Goal: Task Accomplishment & Management: Manage account settings

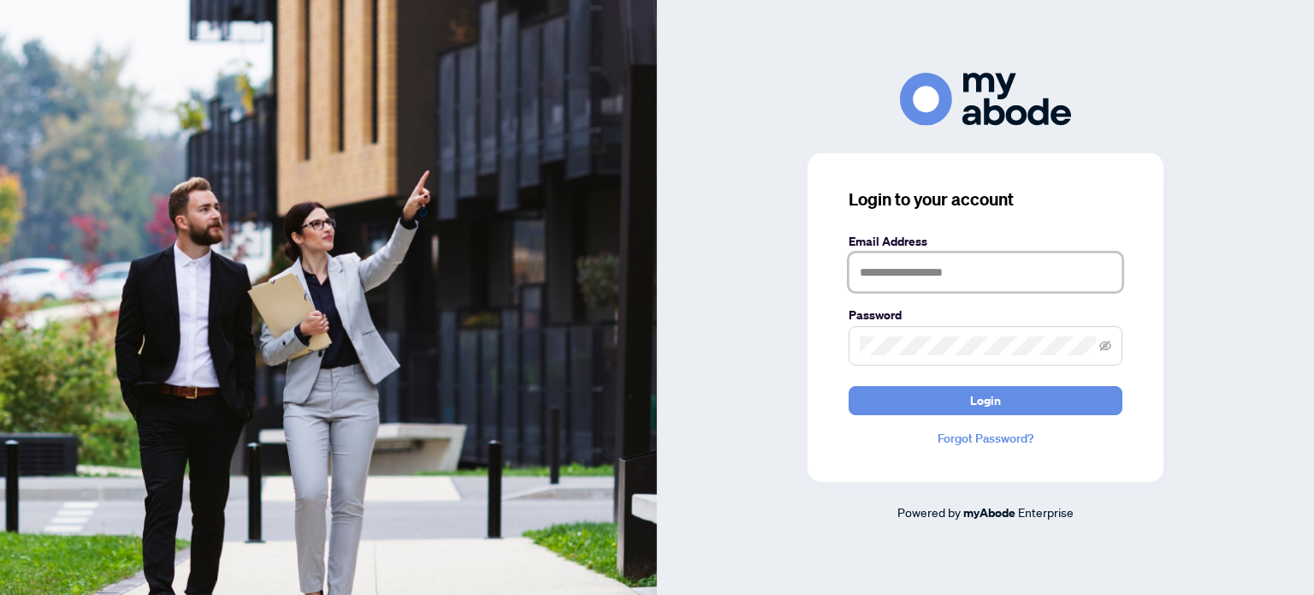
click at [948, 271] on input "text" at bounding box center [986, 271] width 274 height 39
type input "**********"
click at [849, 386] on button "Login" at bounding box center [986, 400] width 274 height 29
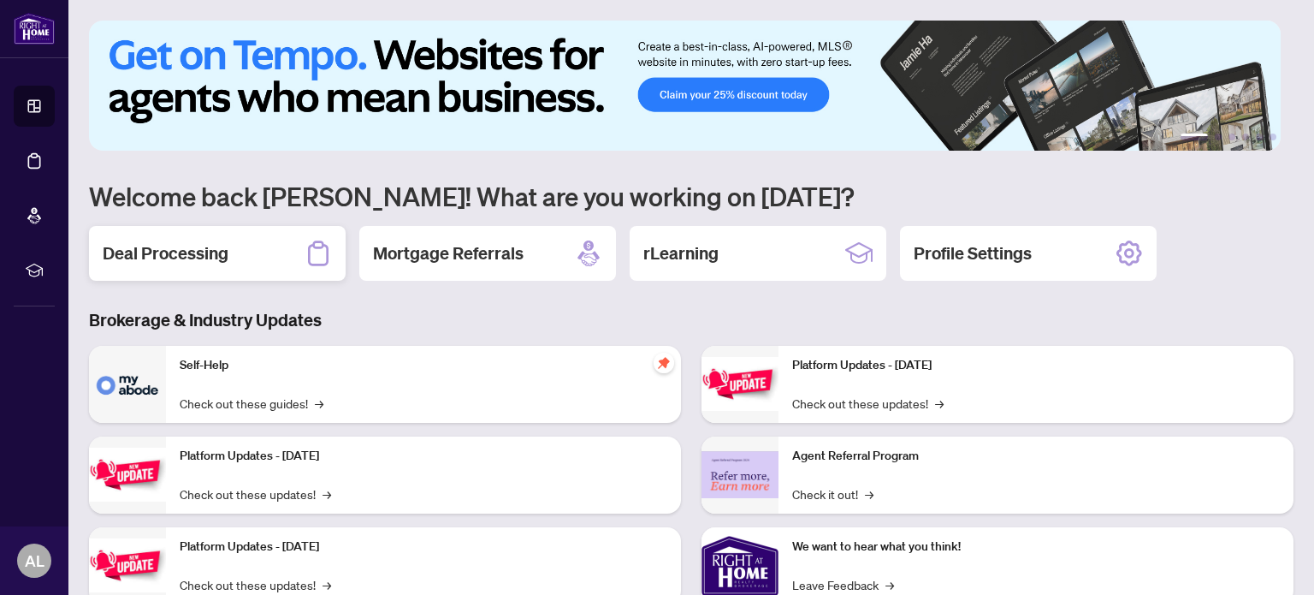
click at [211, 251] on h2 "Deal Processing" at bounding box center [166, 253] width 126 height 24
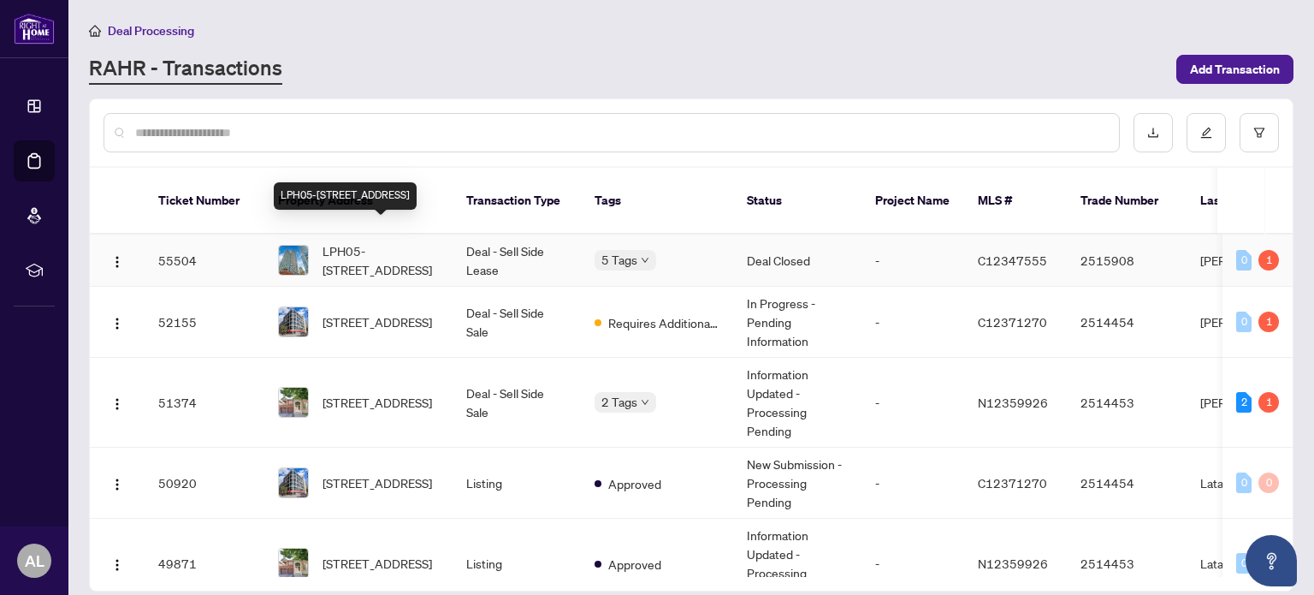
click at [381, 241] on span "LPH05-[STREET_ADDRESS]" at bounding box center [380, 260] width 116 height 38
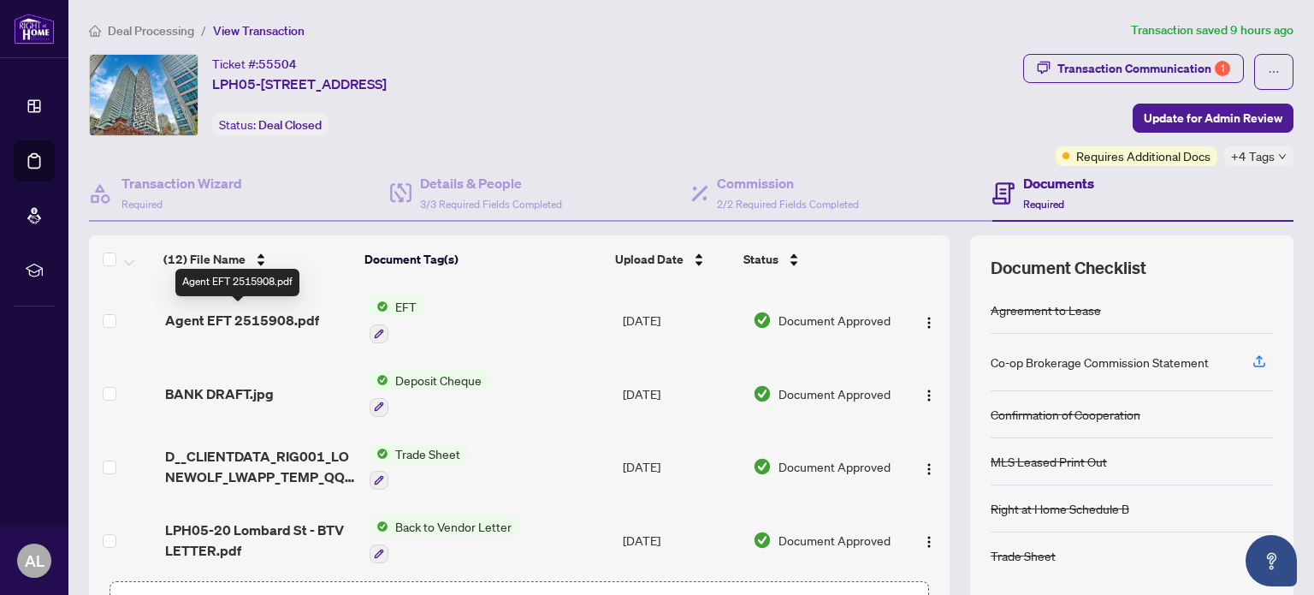
click at [257, 313] on span "Agent EFT 2515908.pdf" at bounding box center [242, 320] width 154 height 21
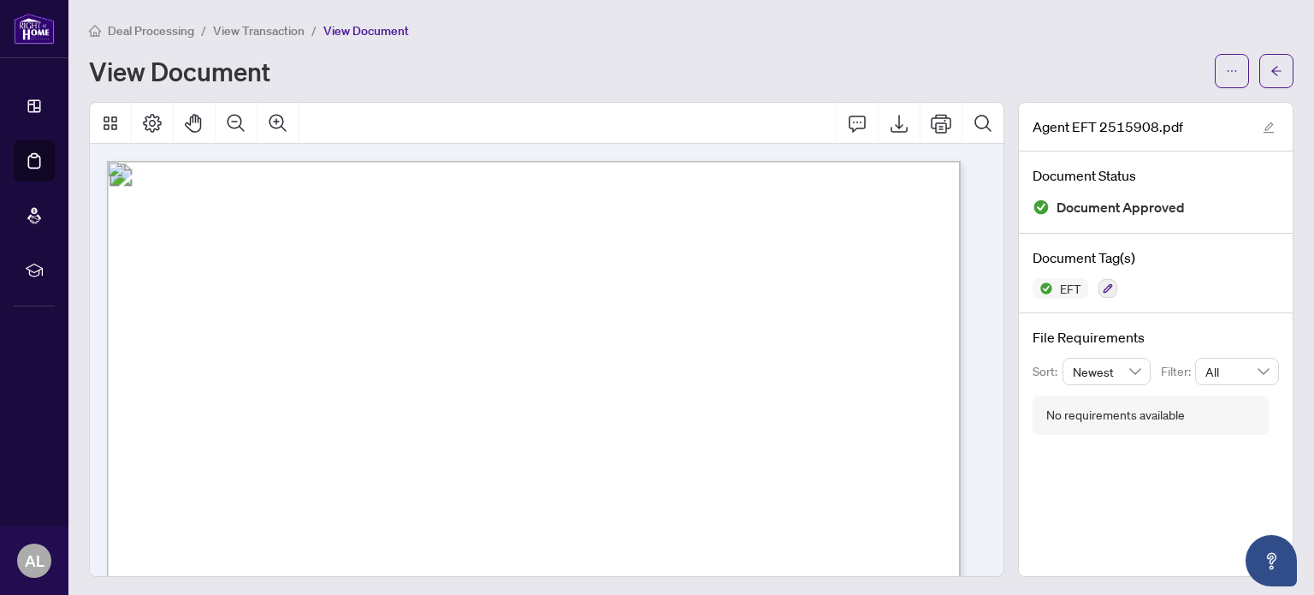
drag, startPoint x: 337, startPoint y: 270, endPoint x: 231, endPoint y: 264, distance: 106.2
click at [232, 264] on span "20 Lombard St Lph05" at bounding box center [285, 268] width 107 height 10
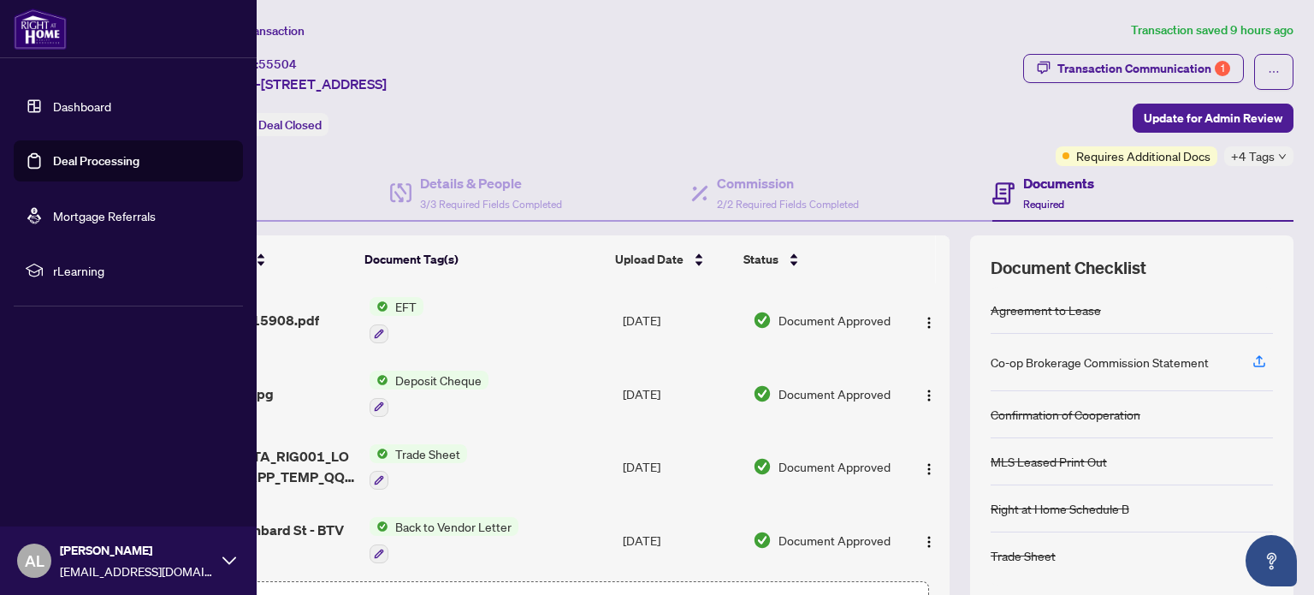
click at [32, 21] on img at bounding box center [40, 29] width 53 height 41
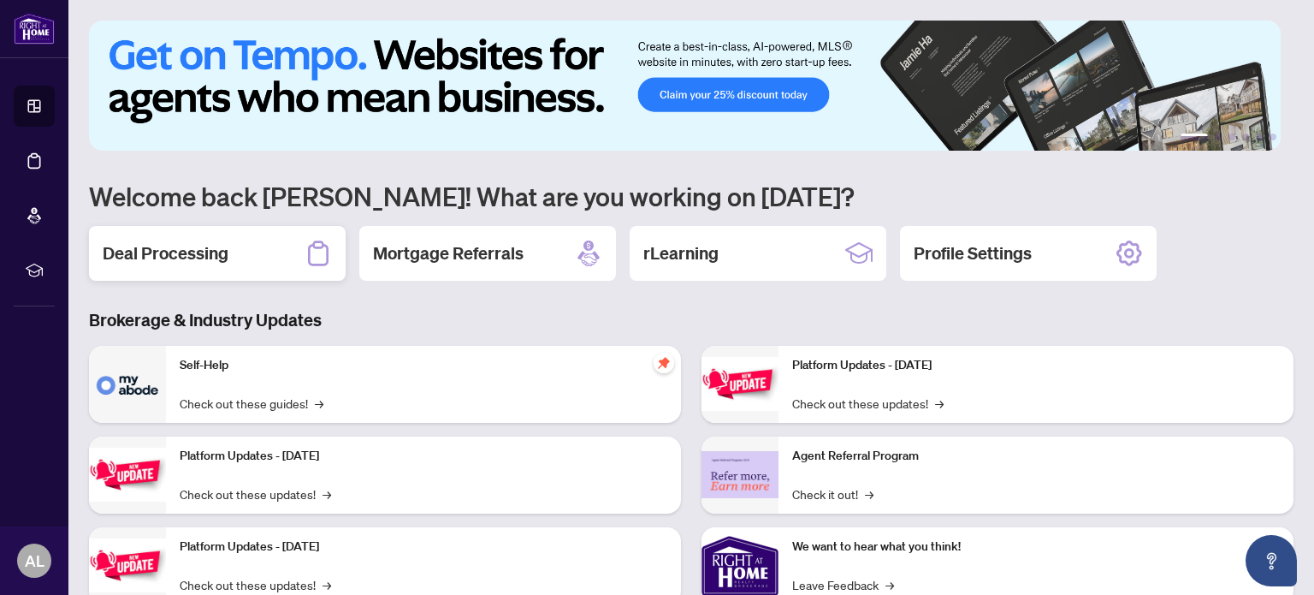
click at [219, 269] on div "Deal Processing" at bounding box center [217, 253] width 257 height 55
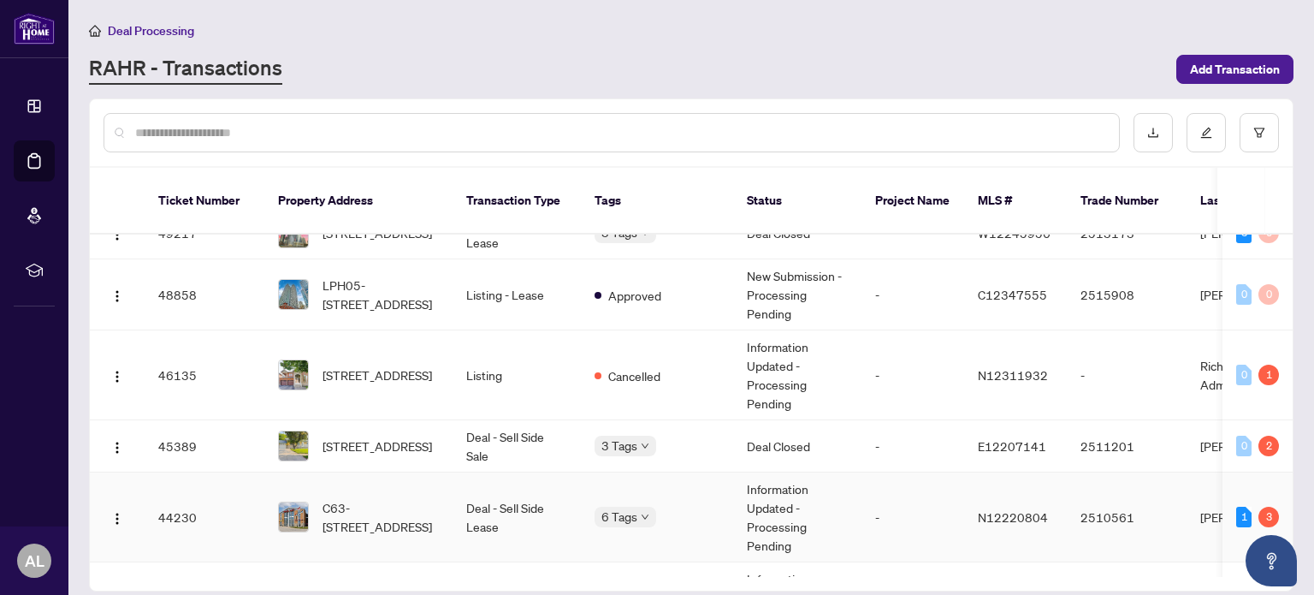
scroll to position [428, 0]
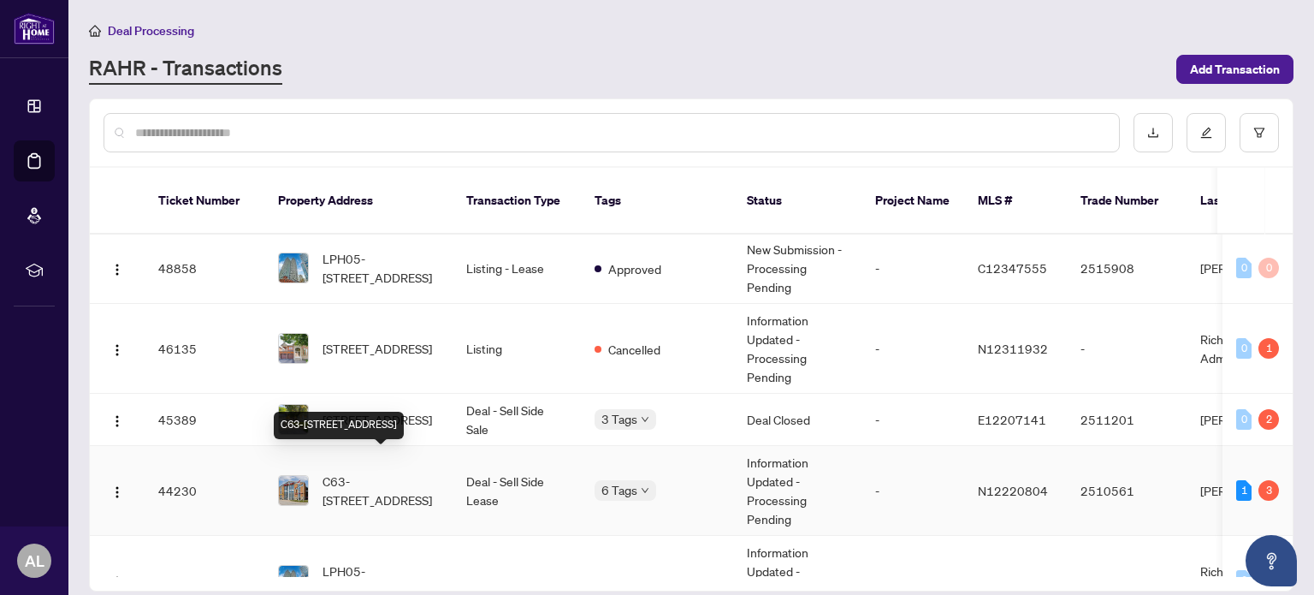
click at [388, 471] on span "C63-4300 Steeles Ave, Markham, Ontario L3R 0Y5, Canada" at bounding box center [380, 490] width 116 height 38
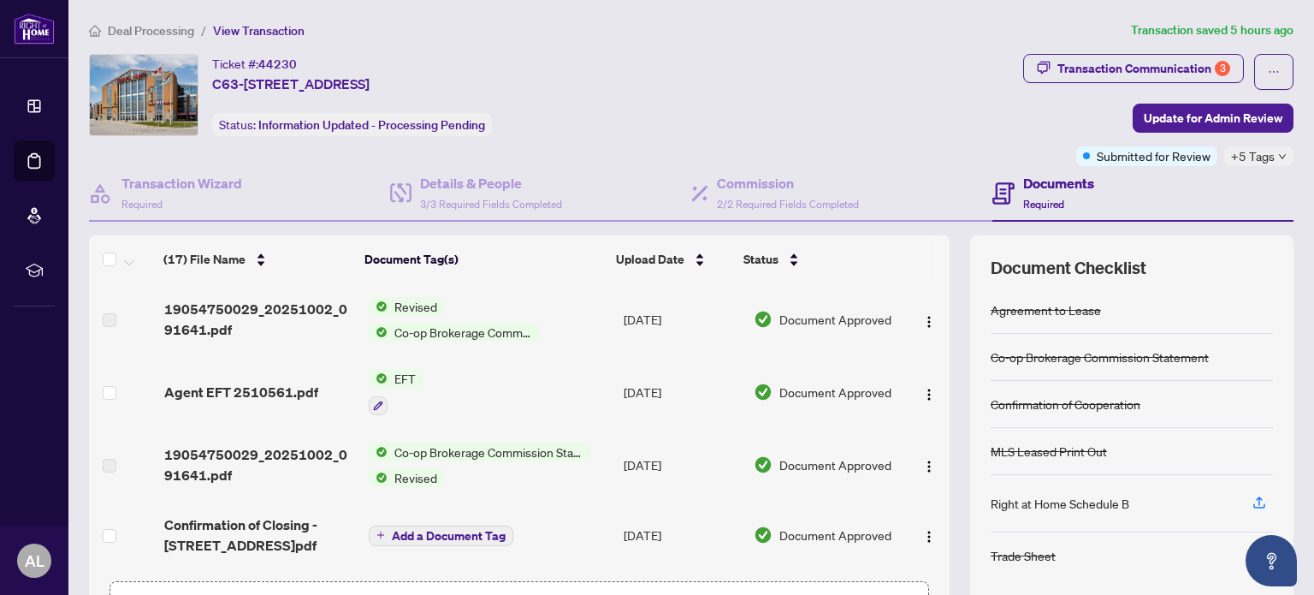
click at [258, 391] on span "Agent EFT 2510561.pdf" at bounding box center [241, 392] width 154 height 21
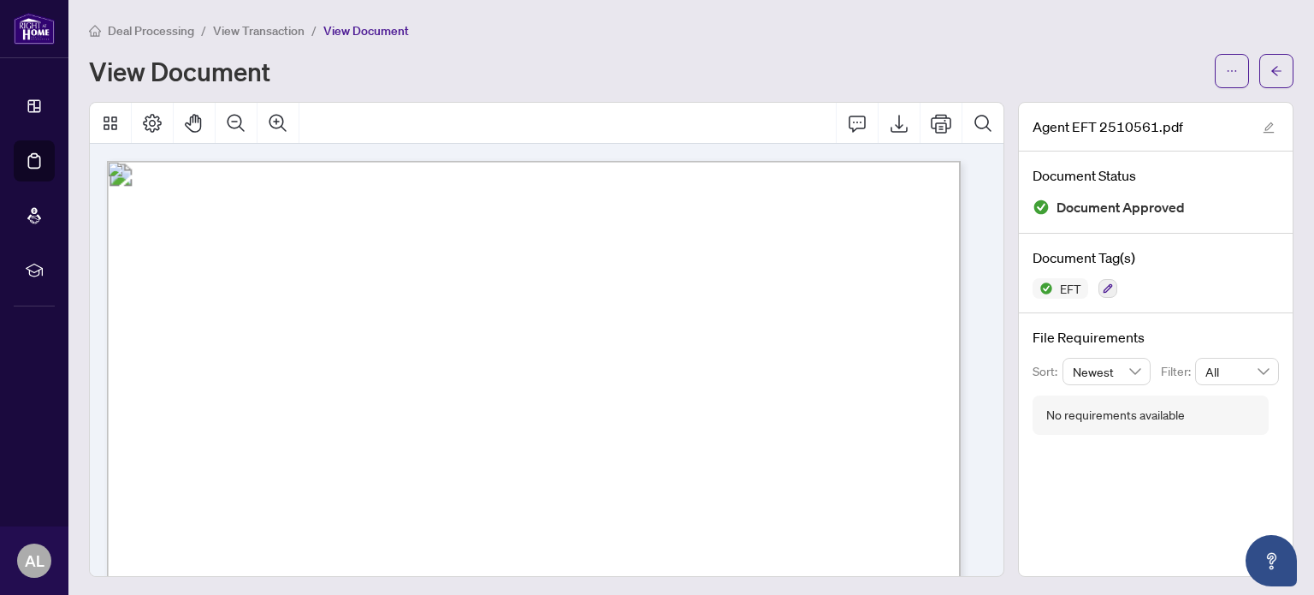
drag, startPoint x: 229, startPoint y: 267, endPoint x: 352, endPoint y: 271, distance: 122.4
click at [352, 161] on p "Right at Home Realty PAID BY E.F.T. October 06, 2025 Eight Hundred Forty Seven …" at bounding box center [802, 161] width 1391 height 0
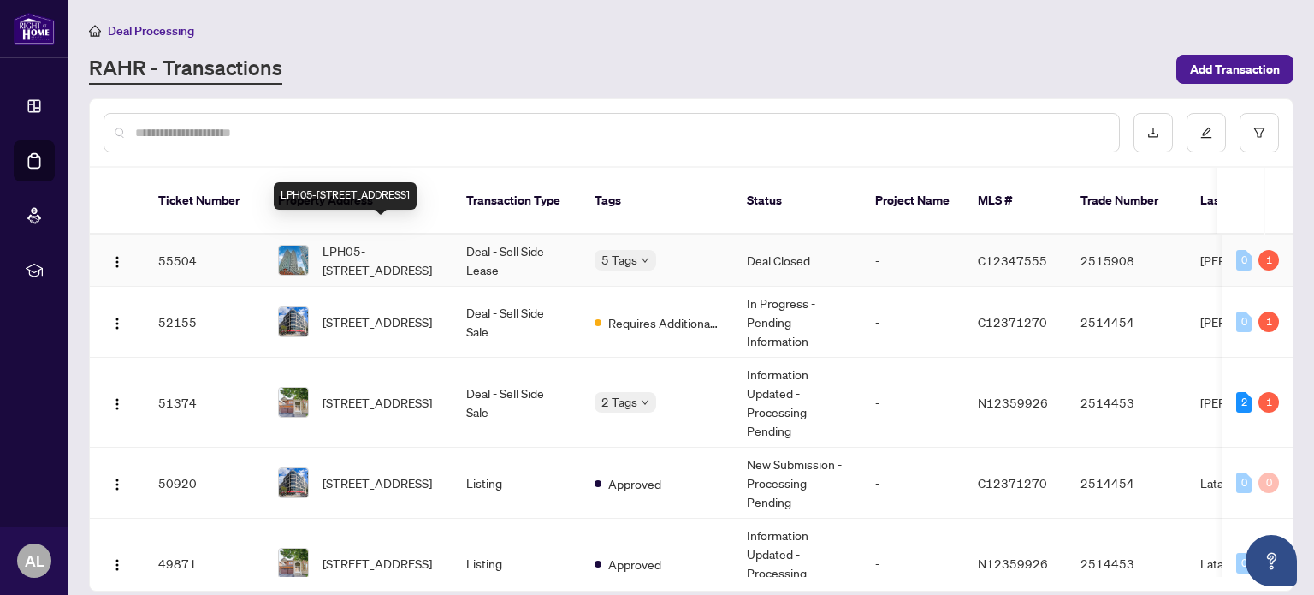
click at [384, 242] on span "LPH05-20 Lombard St, Toronto, Ontario M5C 0A7, Canada" at bounding box center [380, 260] width 116 height 38
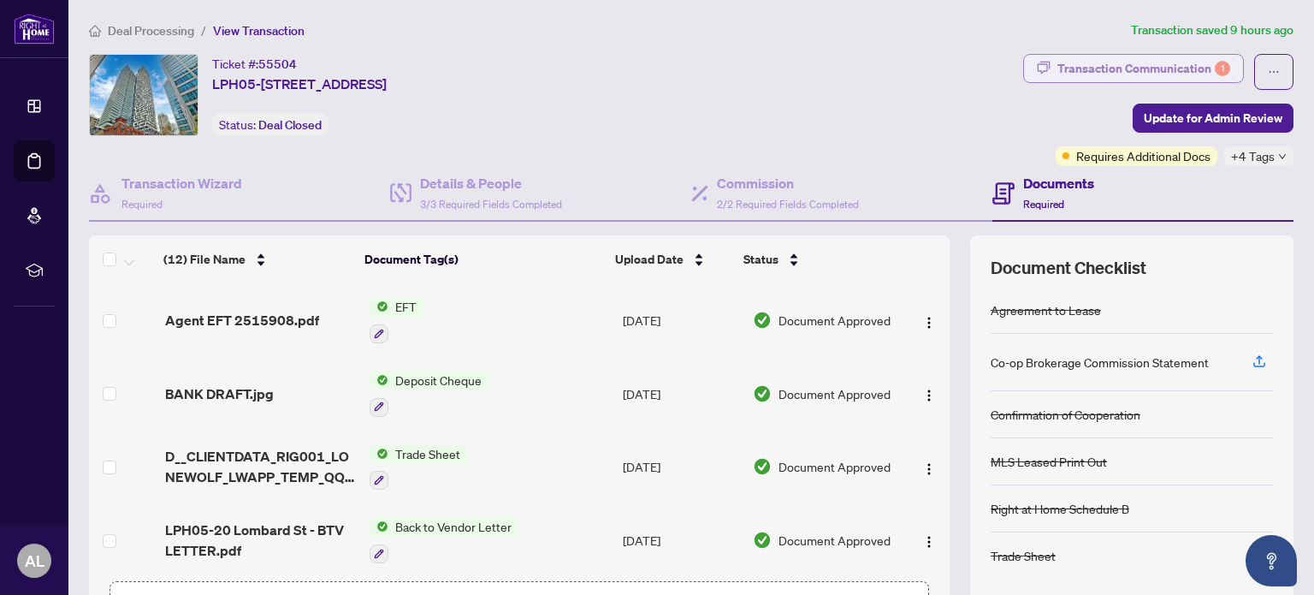
click at [1130, 75] on div "Transaction Communication 1" at bounding box center [1143, 68] width 173 height 27
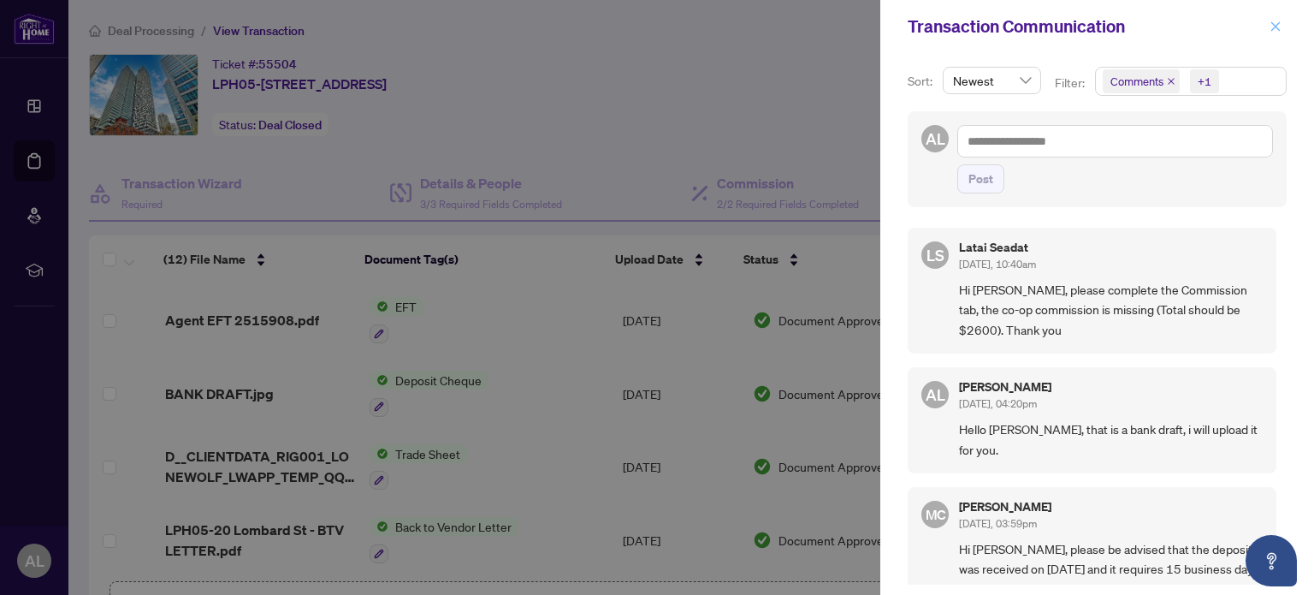
drag, startPoint x: 1277, startPoint y: 23, endPoint x: 1257, endPoint y: 21, distance: 19.8
click at [1275, 22] on icon "close" at bounding box center [1275, 27] width 12 height 12
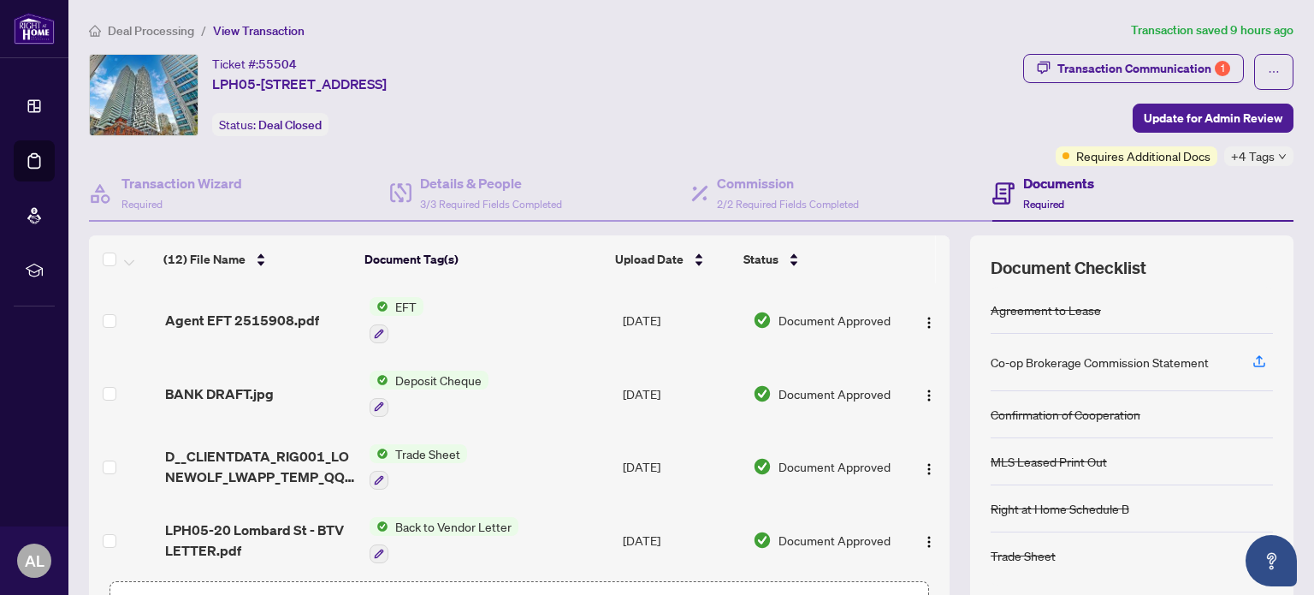
click at [1278, 157] on icon "down" at bounding box center [1282, 156] width 9 height 9
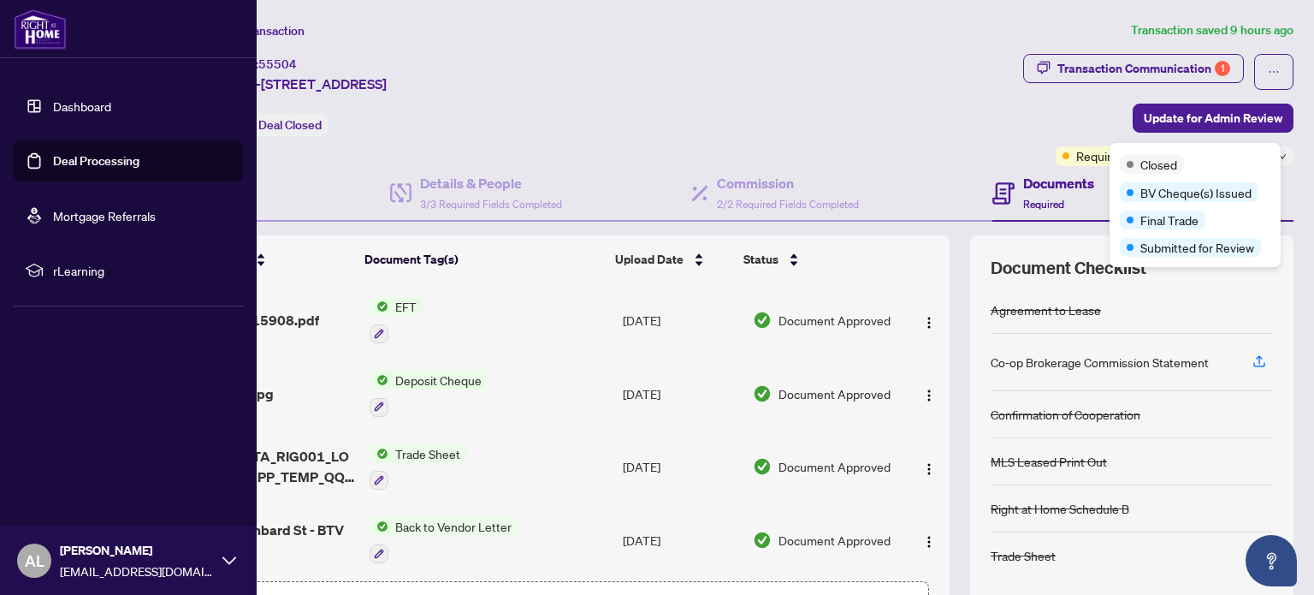
click at [26, 20] on img at bounding box center [40, 29] width 53 height 41
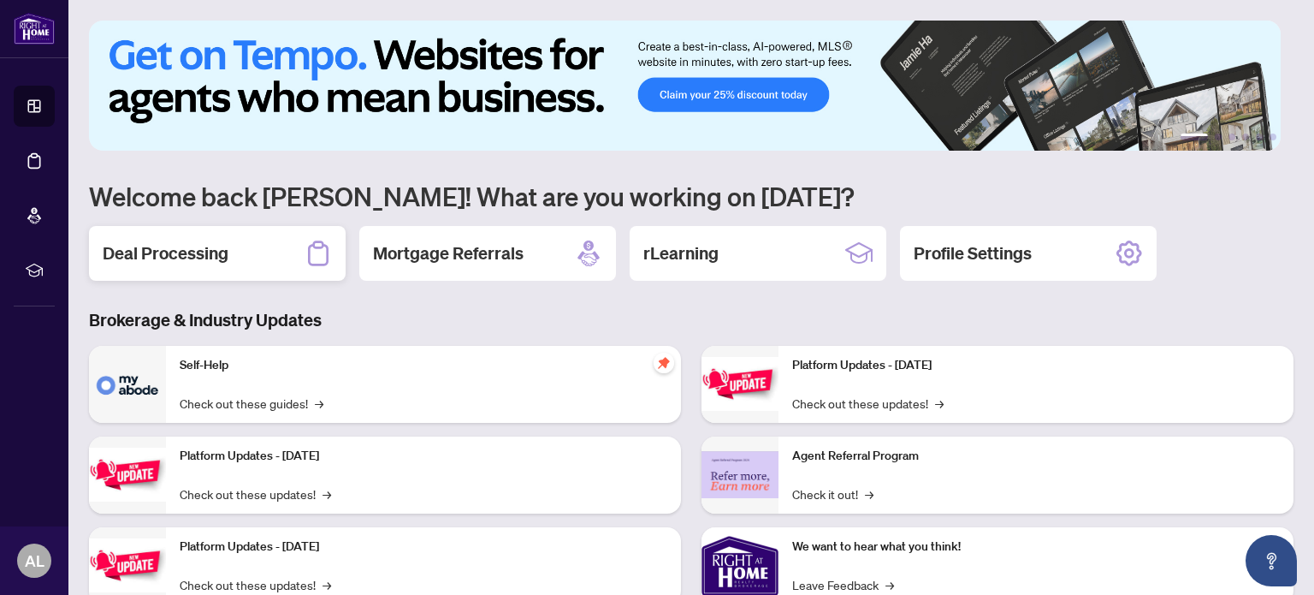
click at [175, 257] on h2 "Deal Processing" at bounding box center [166, 253] width 126 height 24
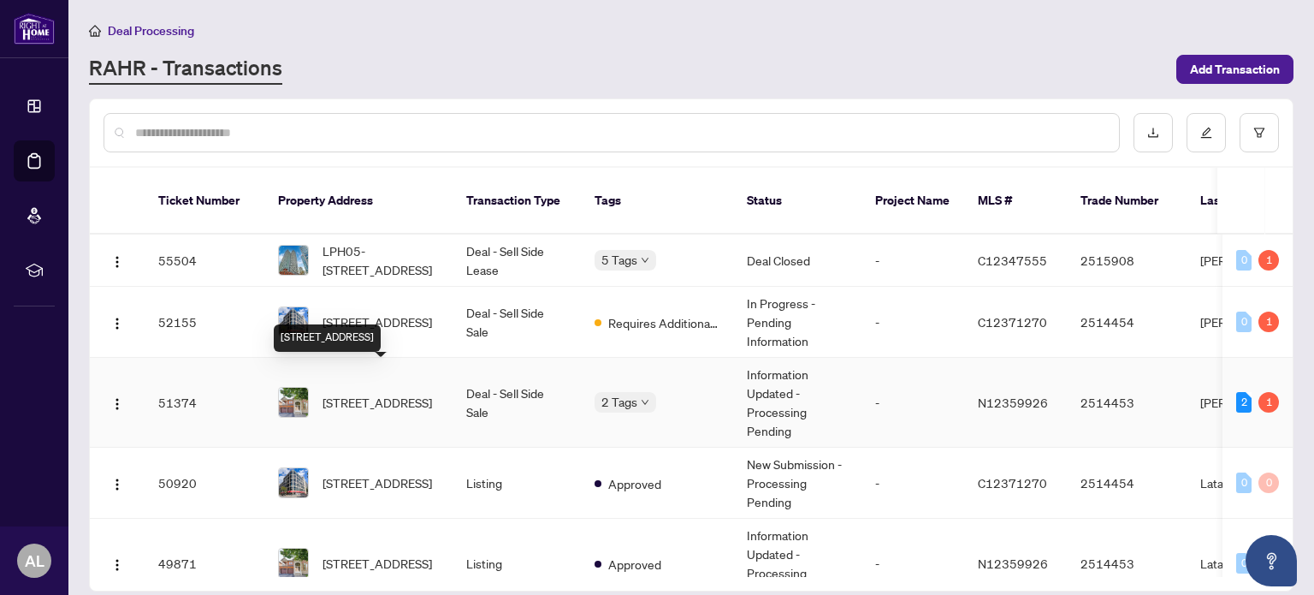
click at [373, 393] on span "101 Heathfield Ave, Markham, Ontario L6C 3C1, Canada" at bounding box center [376, 402] width 109 height 19
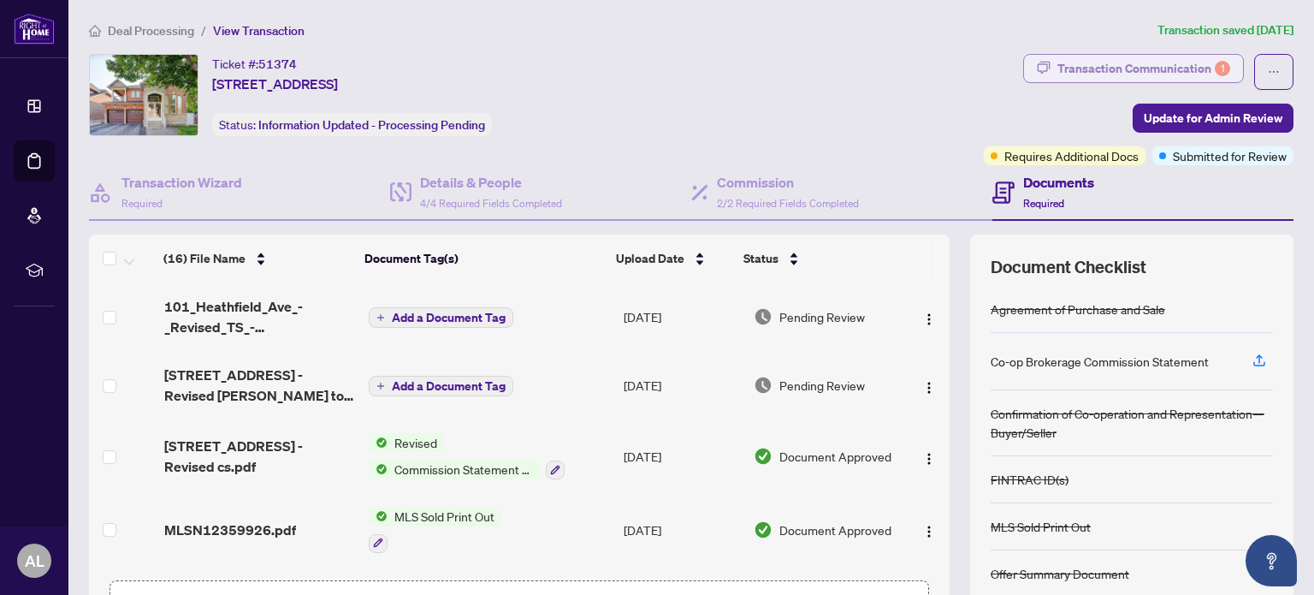
click at [1093, 68] on div "Transaction Communication 1" at bounding box center [1143, 68] width 173 height 27
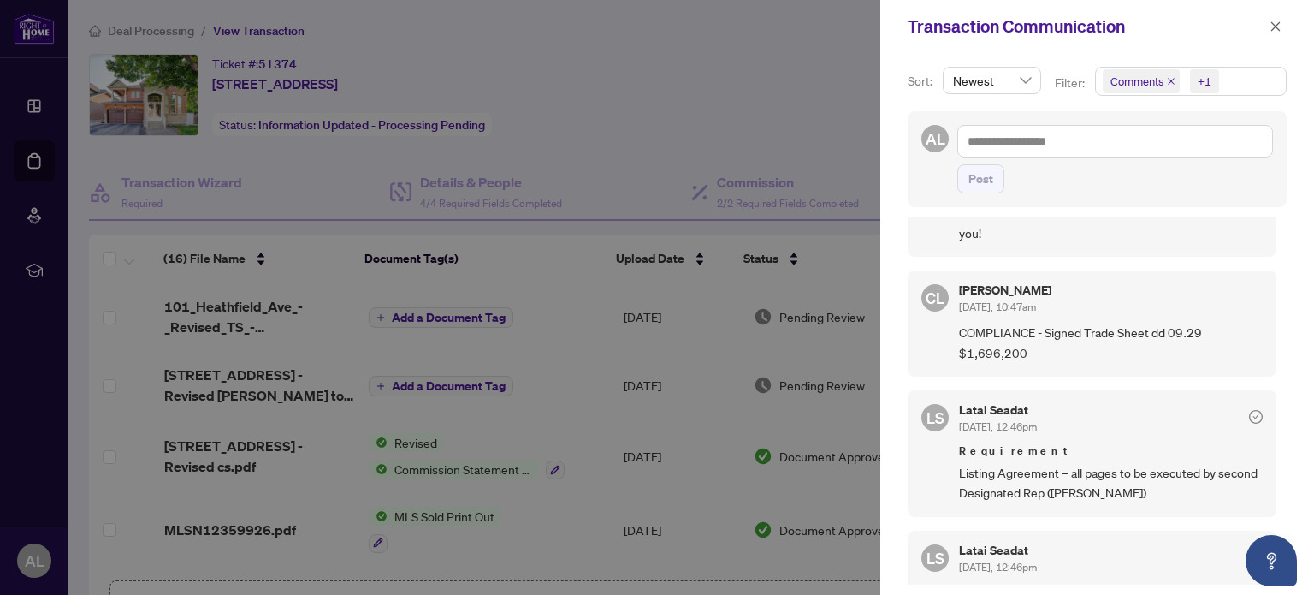
scroll to position [428, 0]
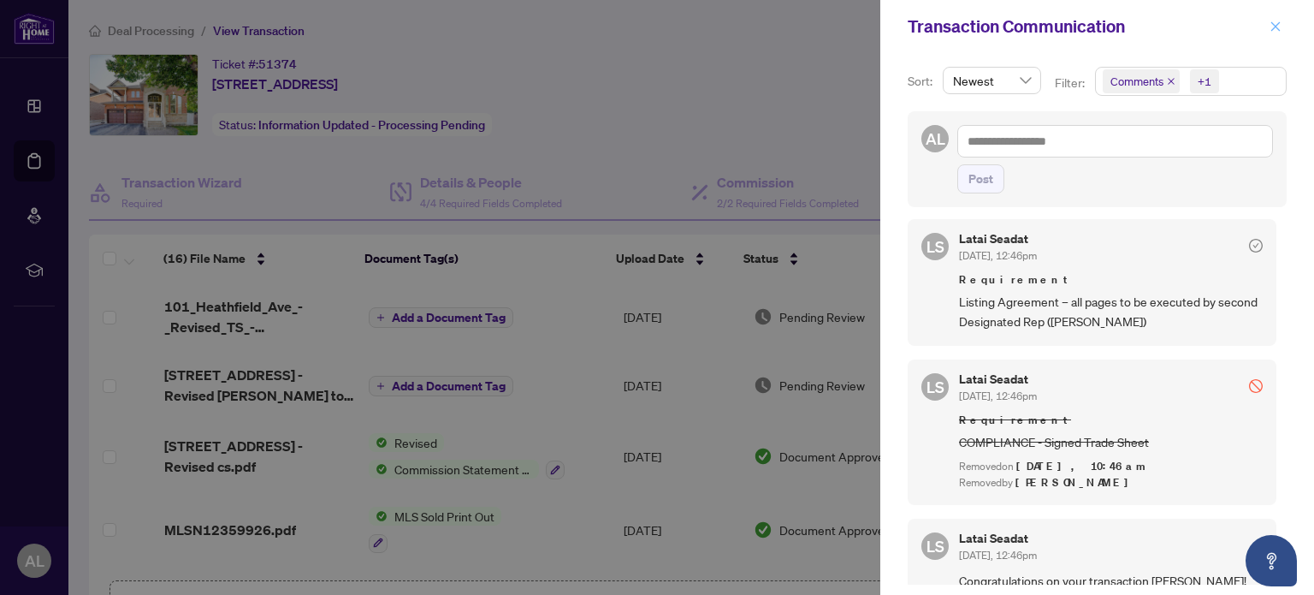
click at [1274, 21] on icon "close" at bounding box center [1275, 27] width 12 height 12
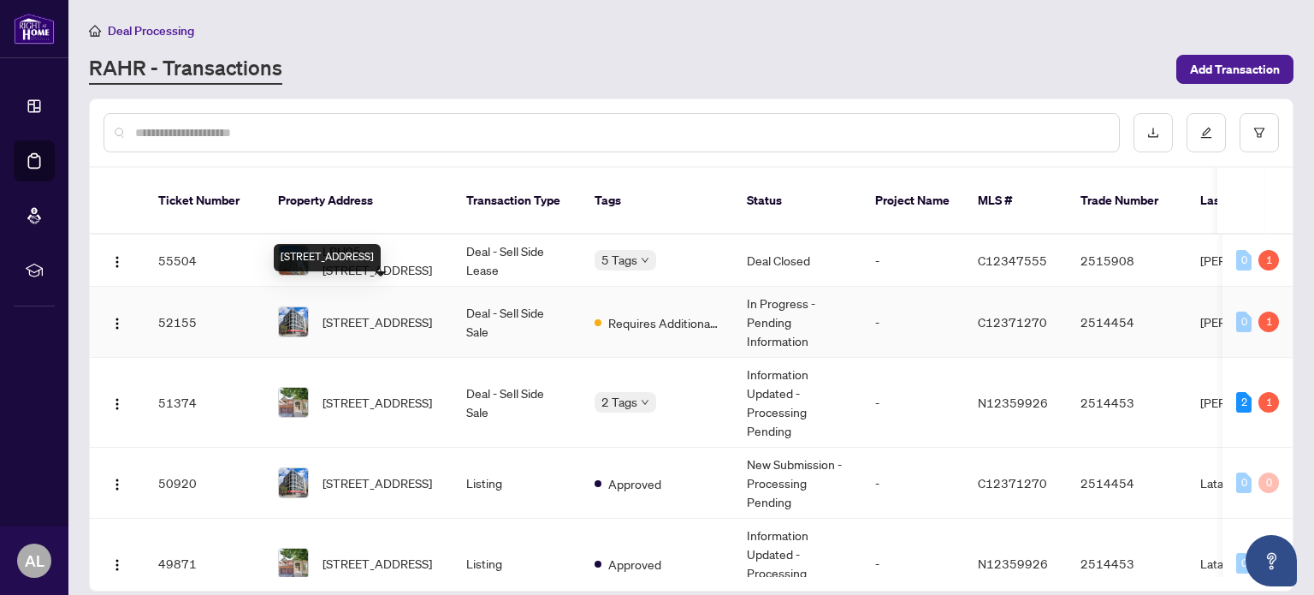
click at [346, 312] on span "718-222 The Esplanade, Toronto, Ontario M5A 4M8, Canada" at bounding box center [376, 321] width 109 height 19
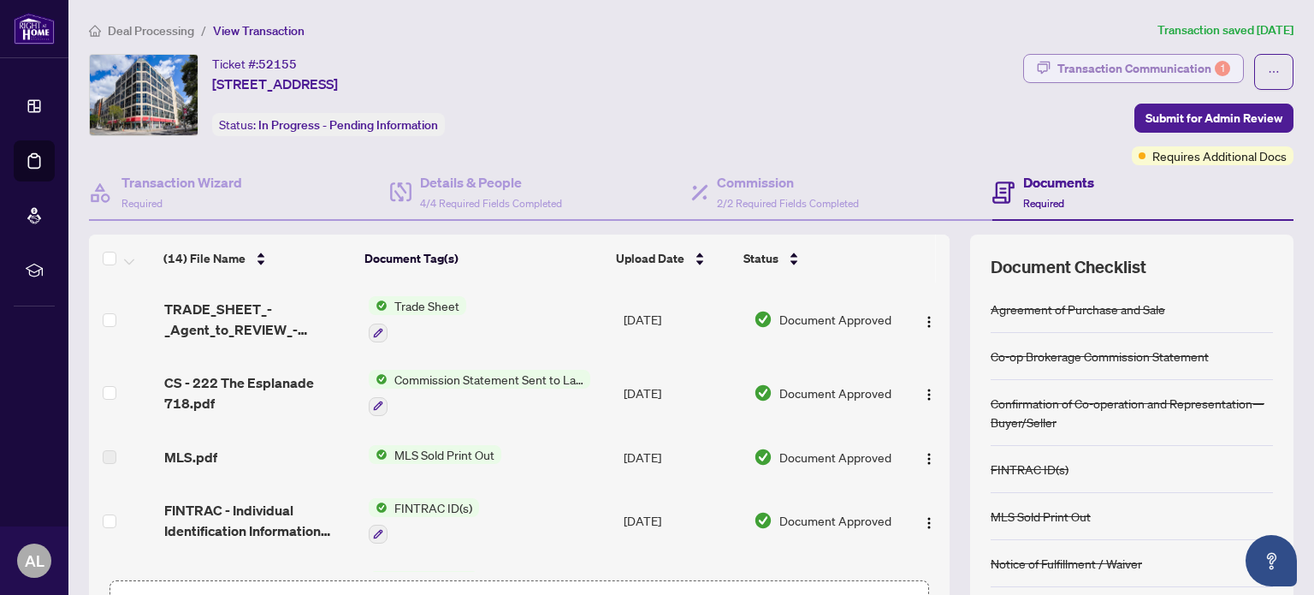
click at [1125, 66] on div "Transaction Communication 1" at bounding box center [1143, 68] width 173 height 27
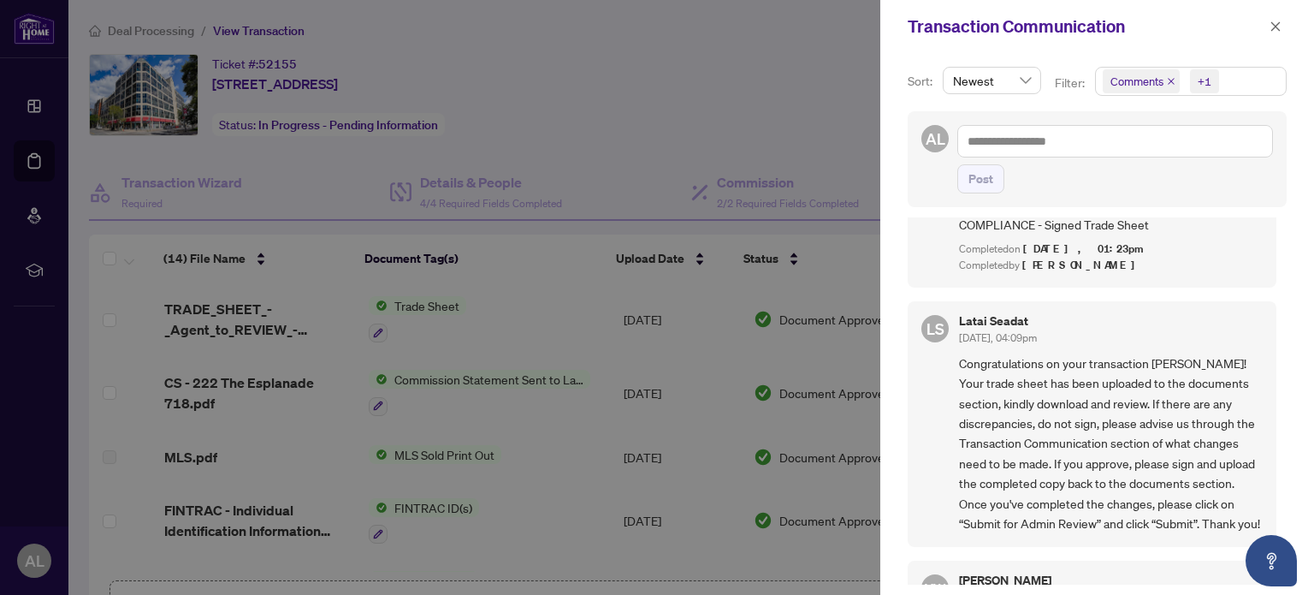
scroll to position [257, 0]
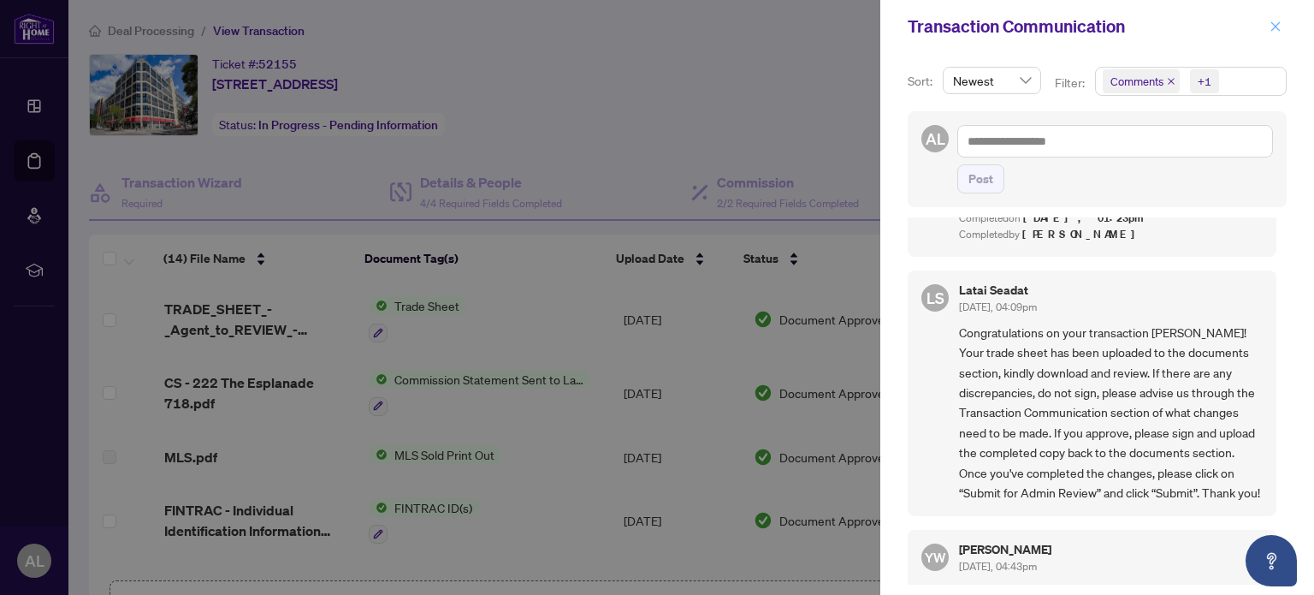
click at [1279, 24] on icon "close" at bounding box center [1275, 27] width 12 height 12
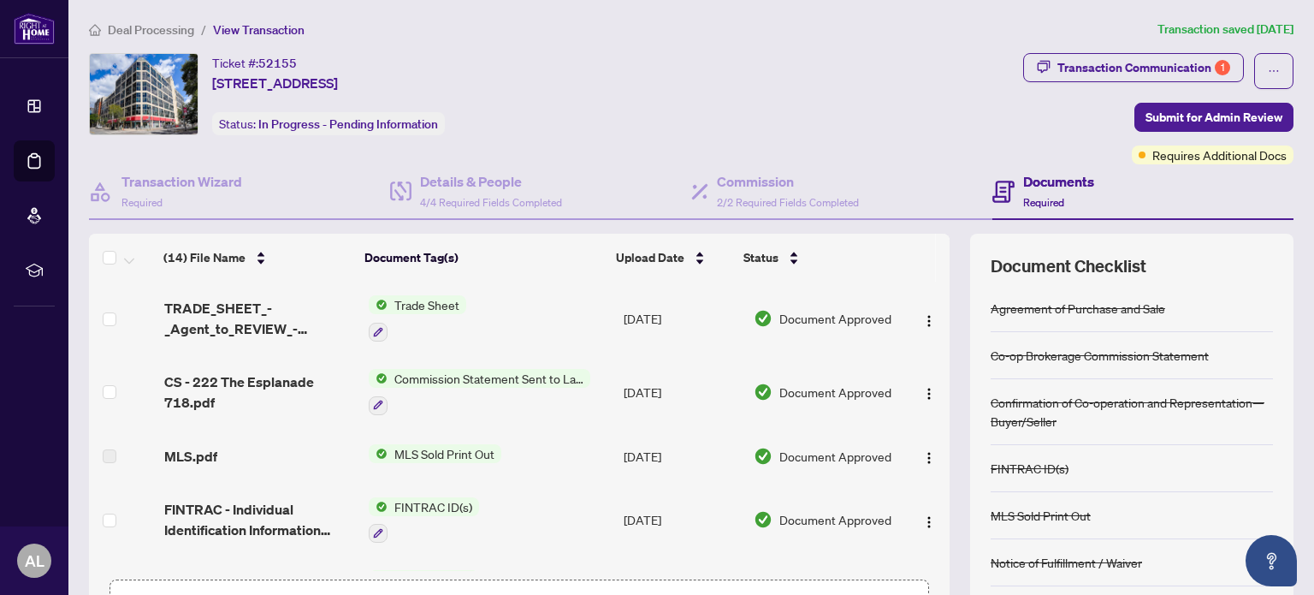
scroll to position [0, 0]
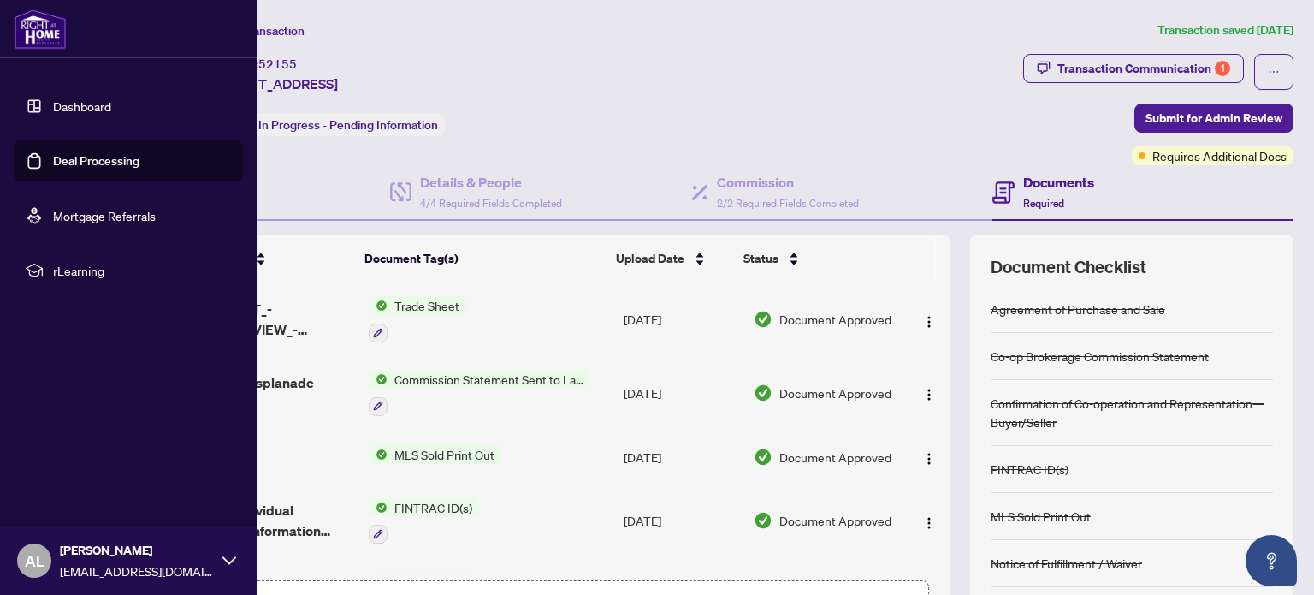
click at [21, 28] on img at bounding box center [40, 29] width 53 height 41
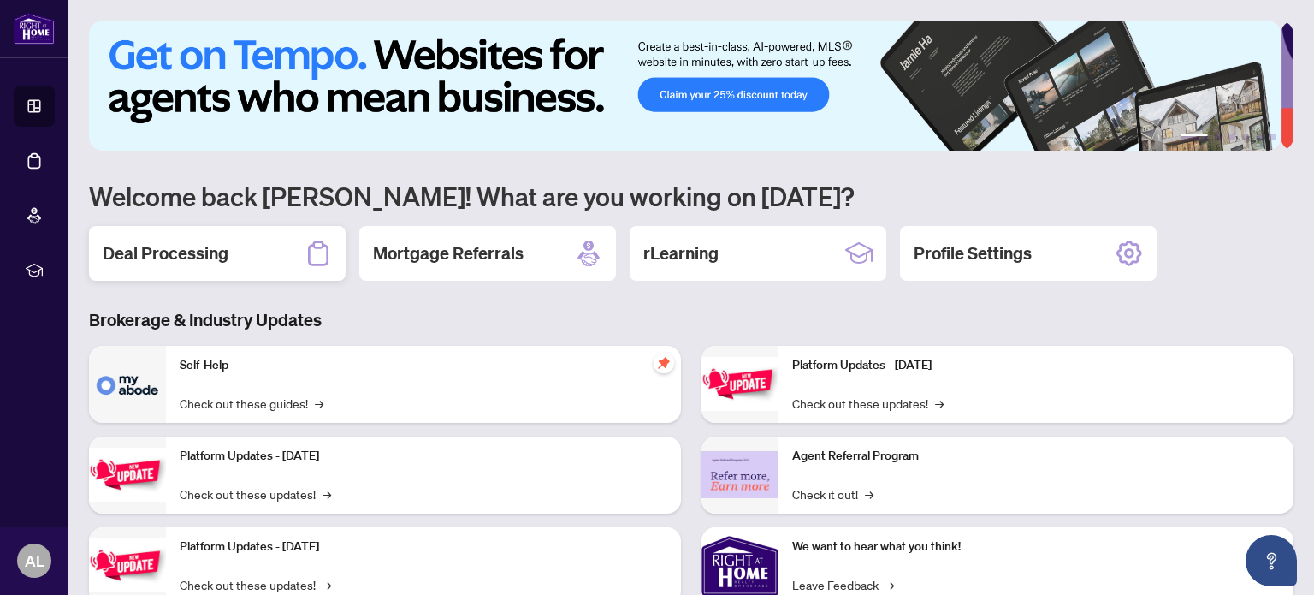
click at [245, 265] on div "Deal Processing" at bounding box center [217, 253] width 257 height 55
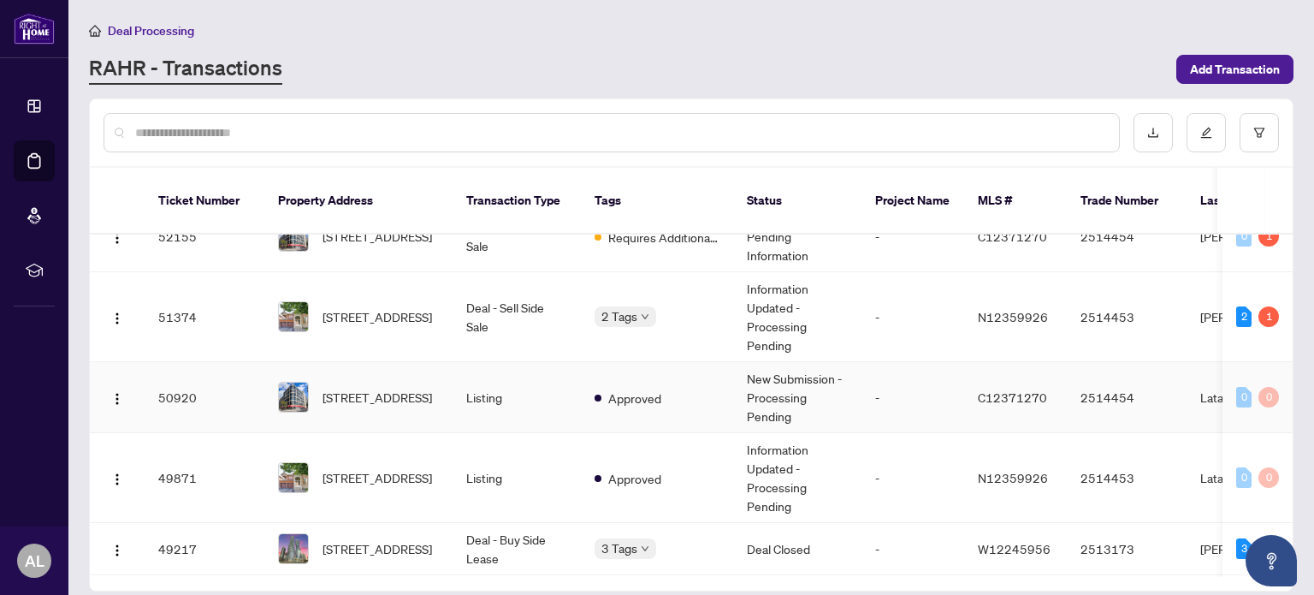
scroll to position [171, 0]
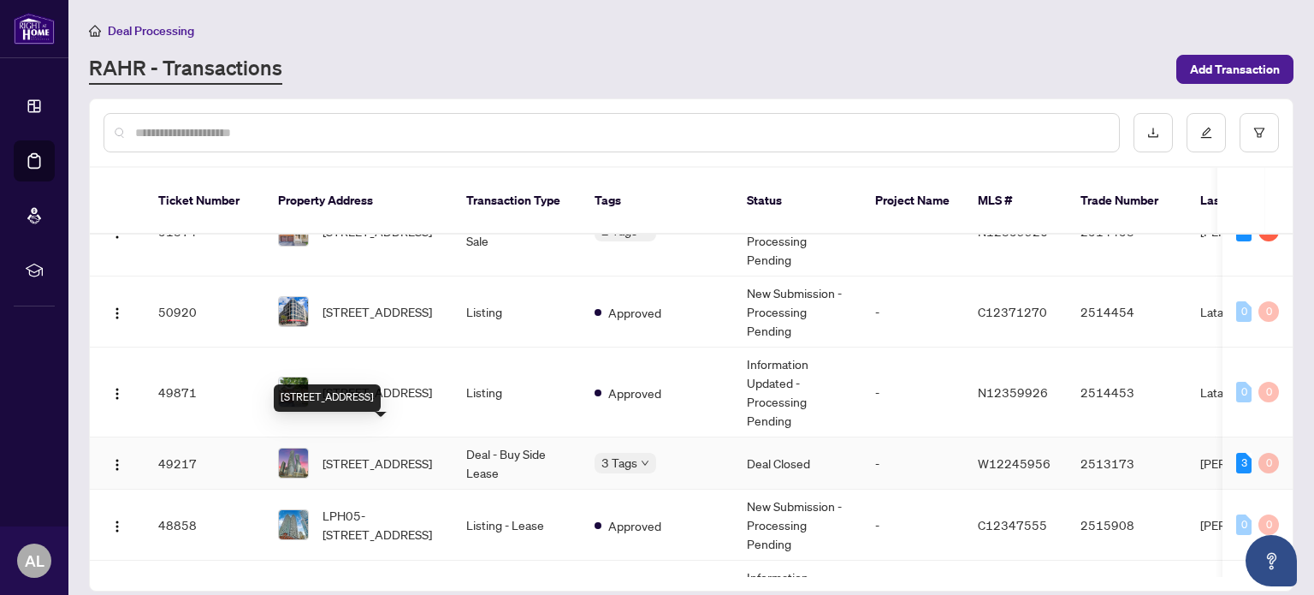
click at [354, 453] on span "4408-60 Absolute Ave, Mississauga, Ontario L4Z 0A9, Canada" at bounding box center [376, 462] width 109 height 19
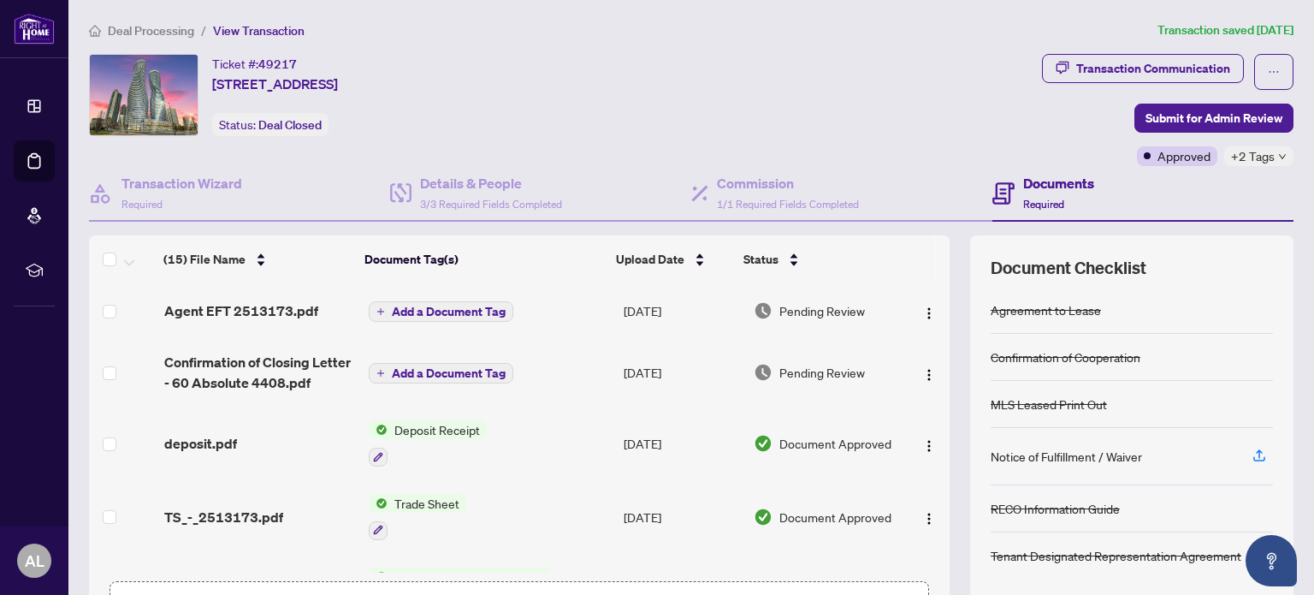
click at [1245, 157] on span "+2 Tags" at bounding box center [1253, 156] width 44 height 20
click at [1014, 128] on div "Ticket #: 49217 4408-60 Absolute Ave, Mississauga, Ontario L4Z 0A9, Canada Stat…" at bounding box center [562, 95] width 946 height 82
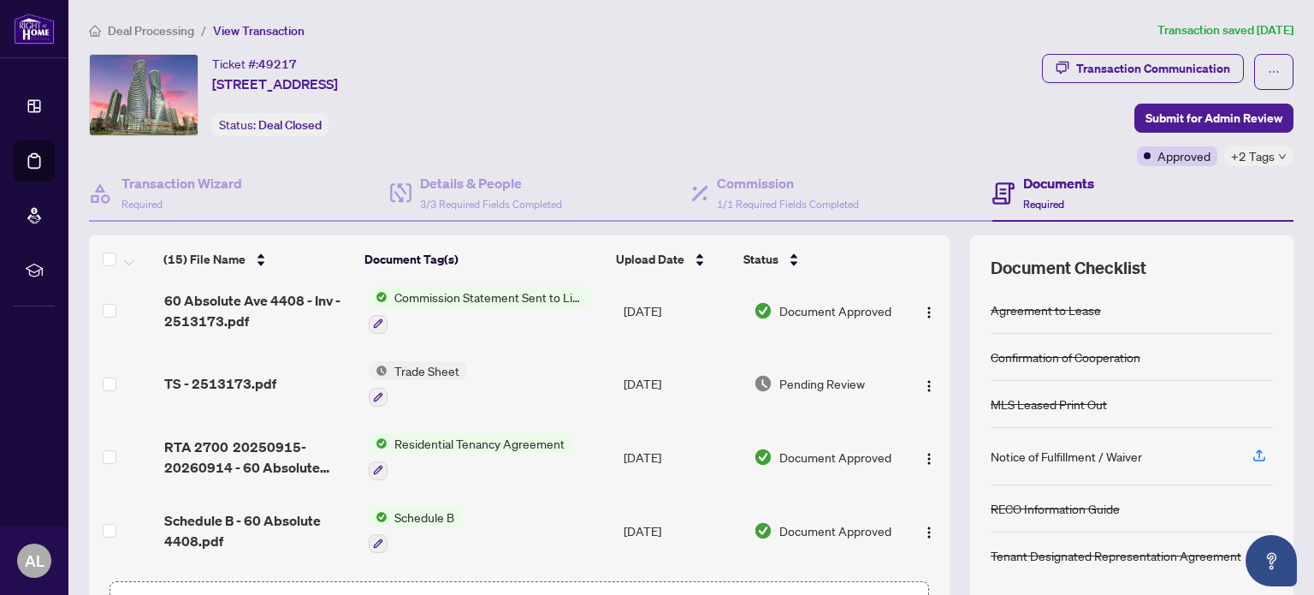
scroll to position [428, 0]
click at [253, 371] on span "TS - 2513173.pdf" at bounding box center [220, 381] width 112 height 21
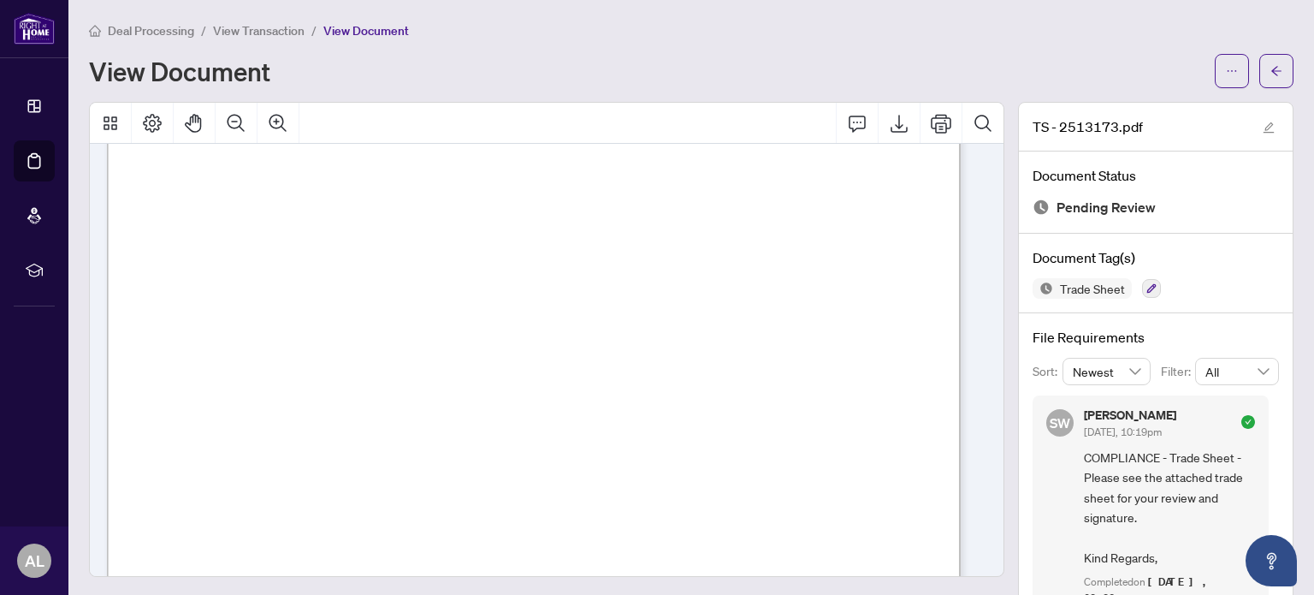
scroll to position [86, 0]
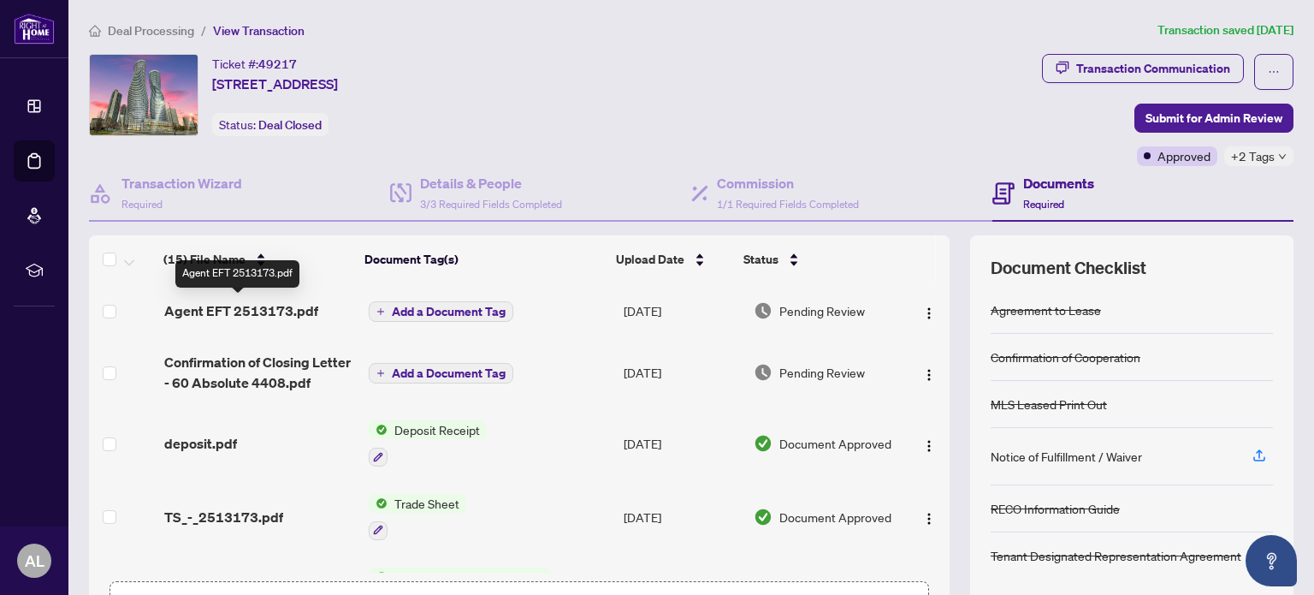
click at [257, 309] on span "Agent EFT 2513173.pdf" at bounding box center [241, 310] width 154 height 21
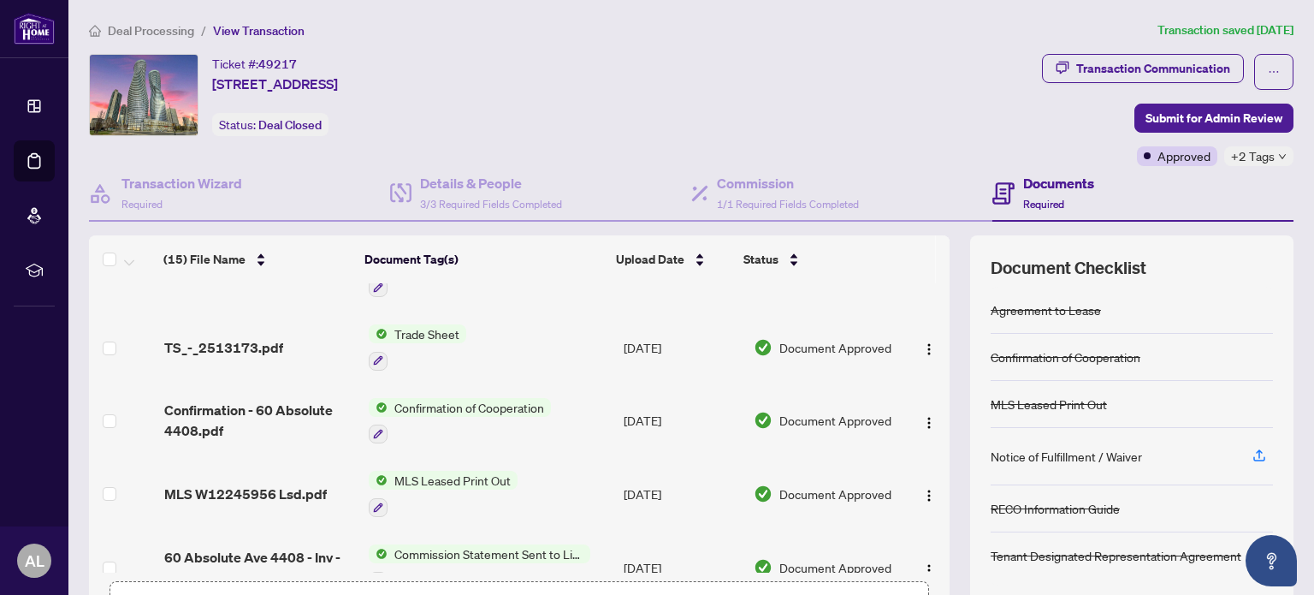
scroll to position [171, 0]
click at [237, 349] on span "TS_-_2513173.pdf" at bounding box center [223, 345] width 119 height 21
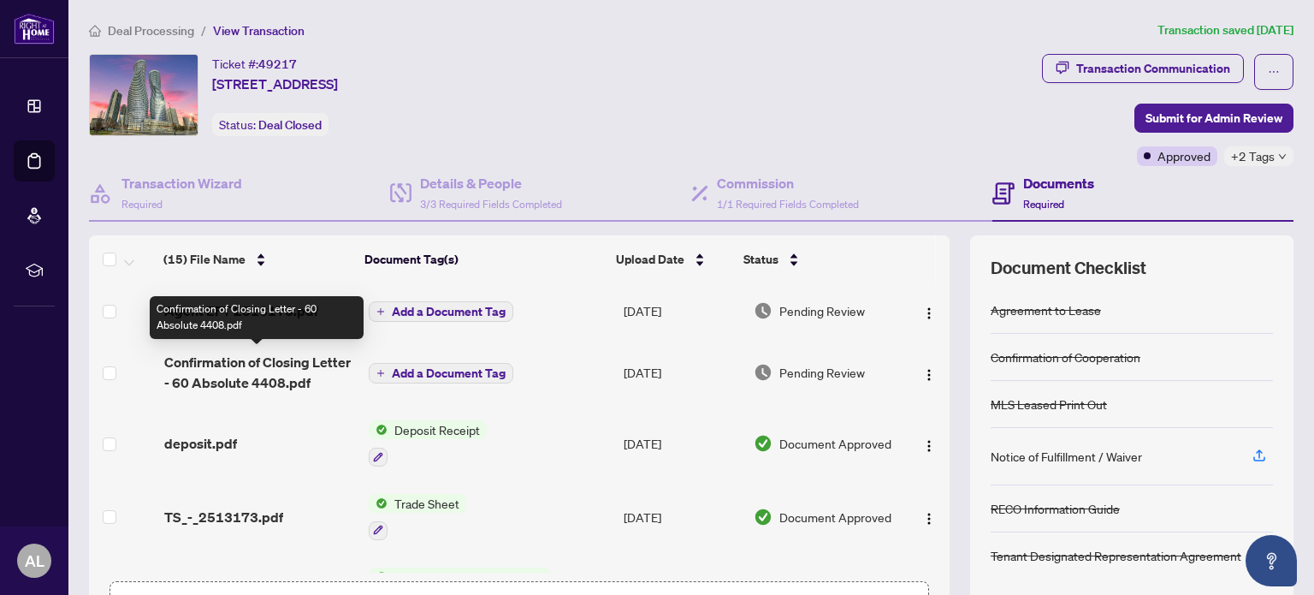
click at [282, 372] on span "Confirmation of Closing Letter - 60 Absolute 4408.pdf" at bounding box center [259, 372] width 191 height 41
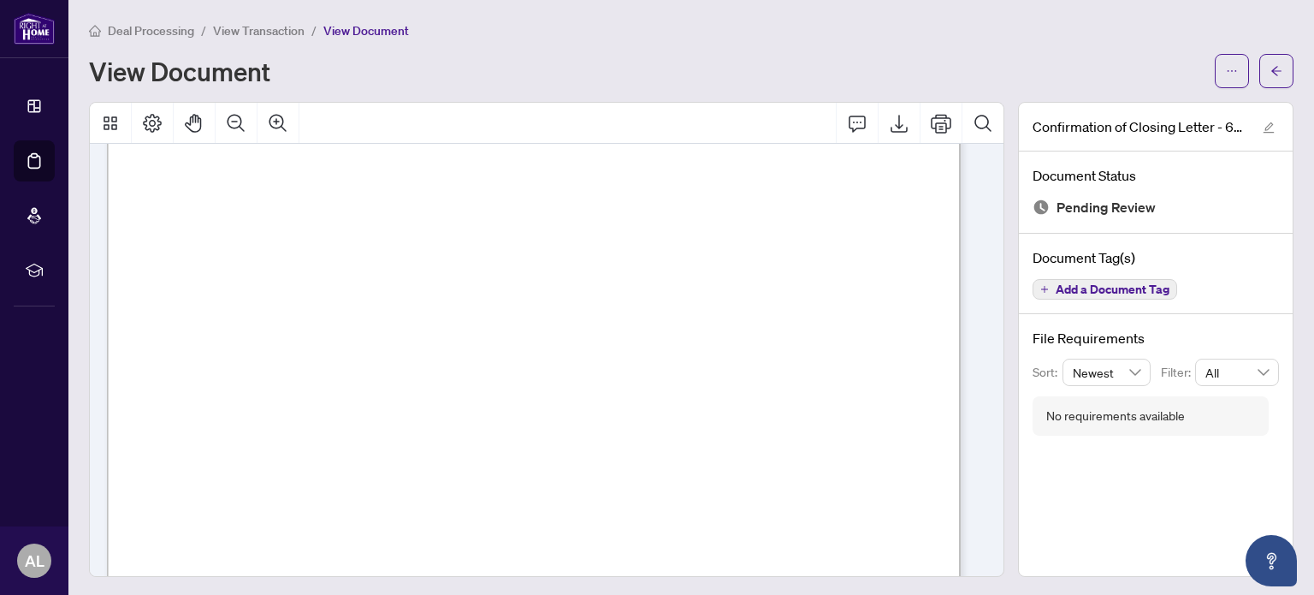
scroll to position [342, 0]
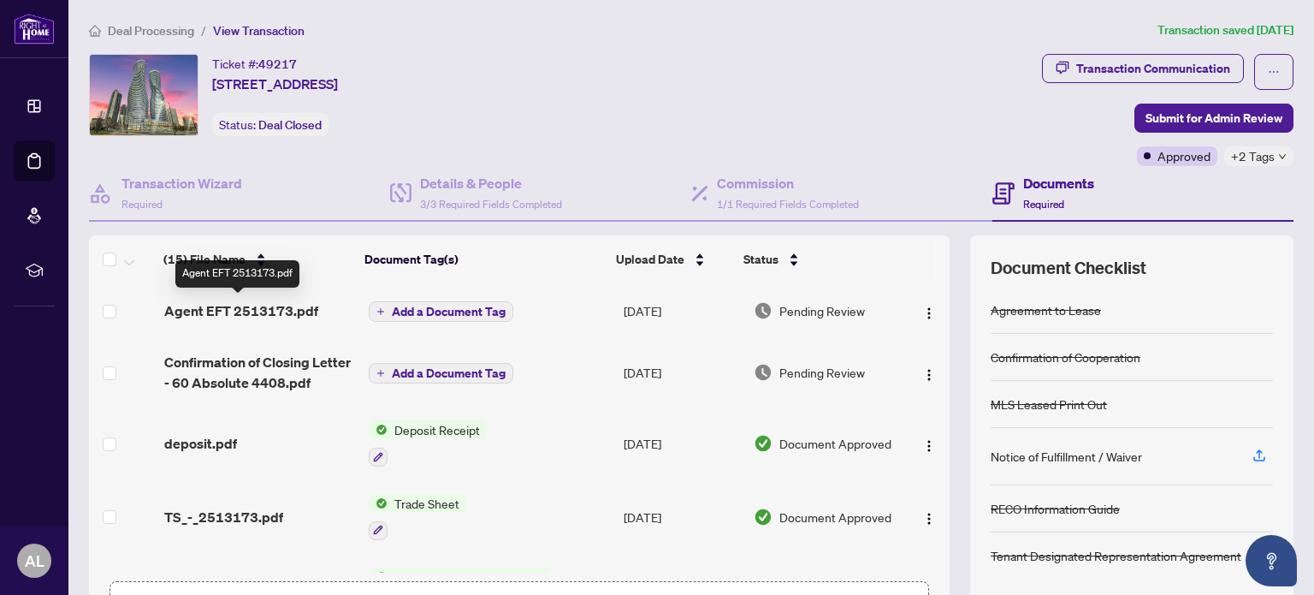
click at [213, 312] on span "Agent EFT 2513173.pdf" at bounding box center [241, 310] width 154 height 21
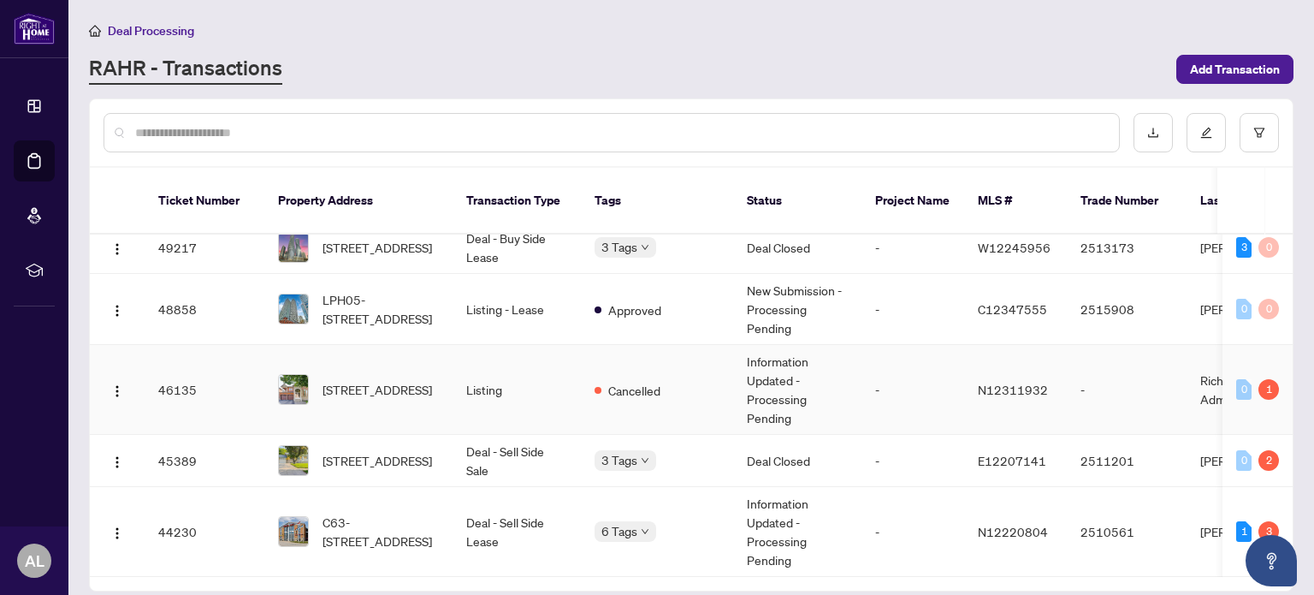
scroll to position [428, 0]
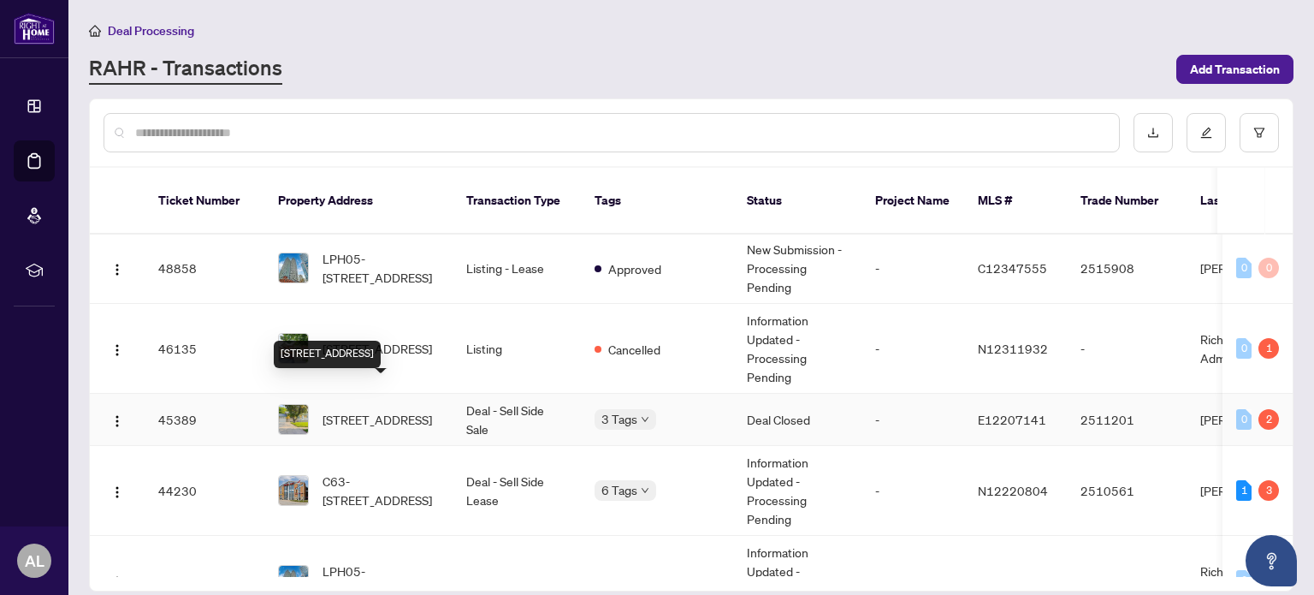
click at [363, 410] on span "2 Citadel Dr, Toronto, Ontario M1K 4S2, Canada" at bounding box center [376, 419] width 109 height 19
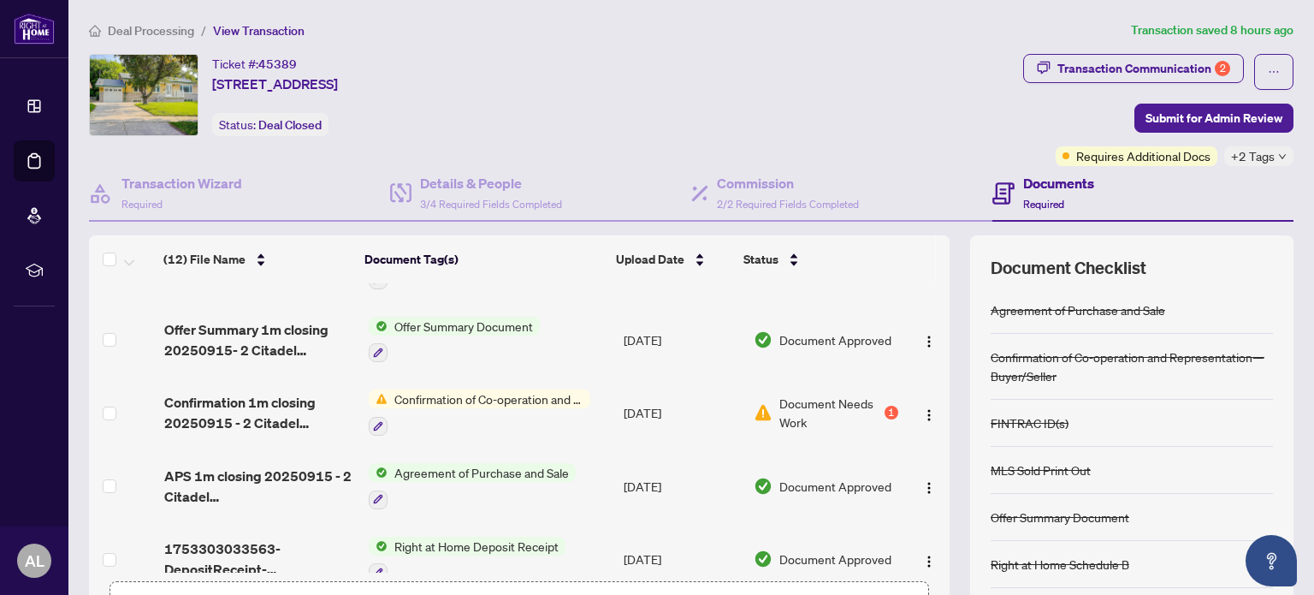
scroll to position [564, 0]
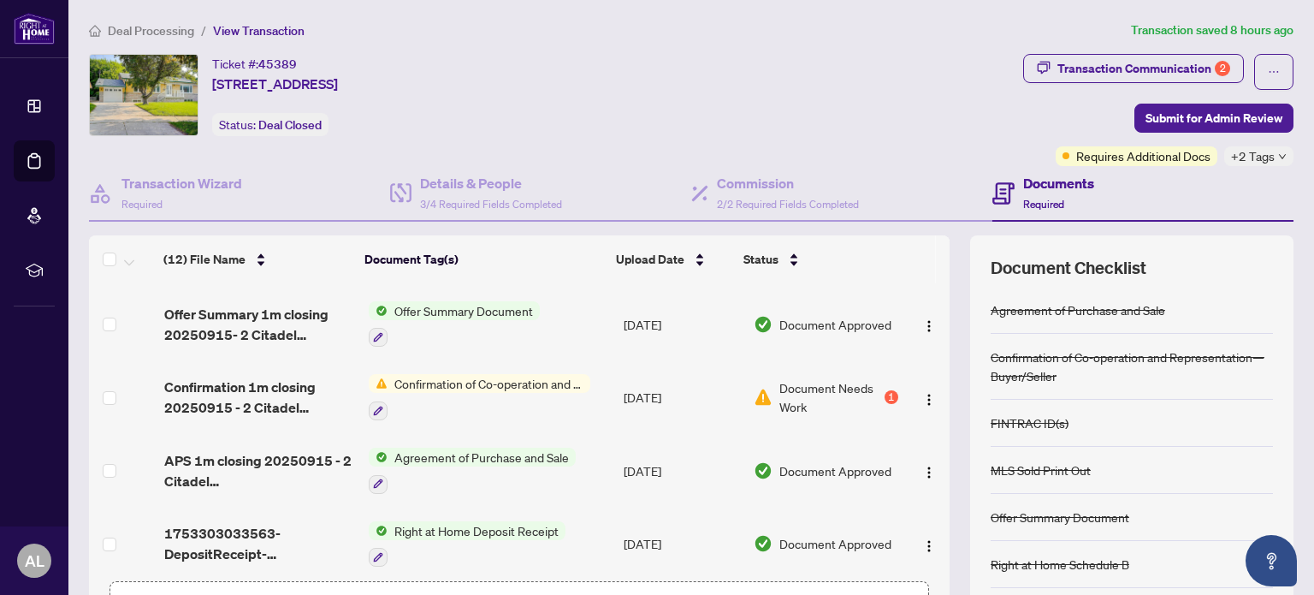
click at [790, 393] on span "Document Needs Work" at bounding box center [829, 397] width 101 height 38
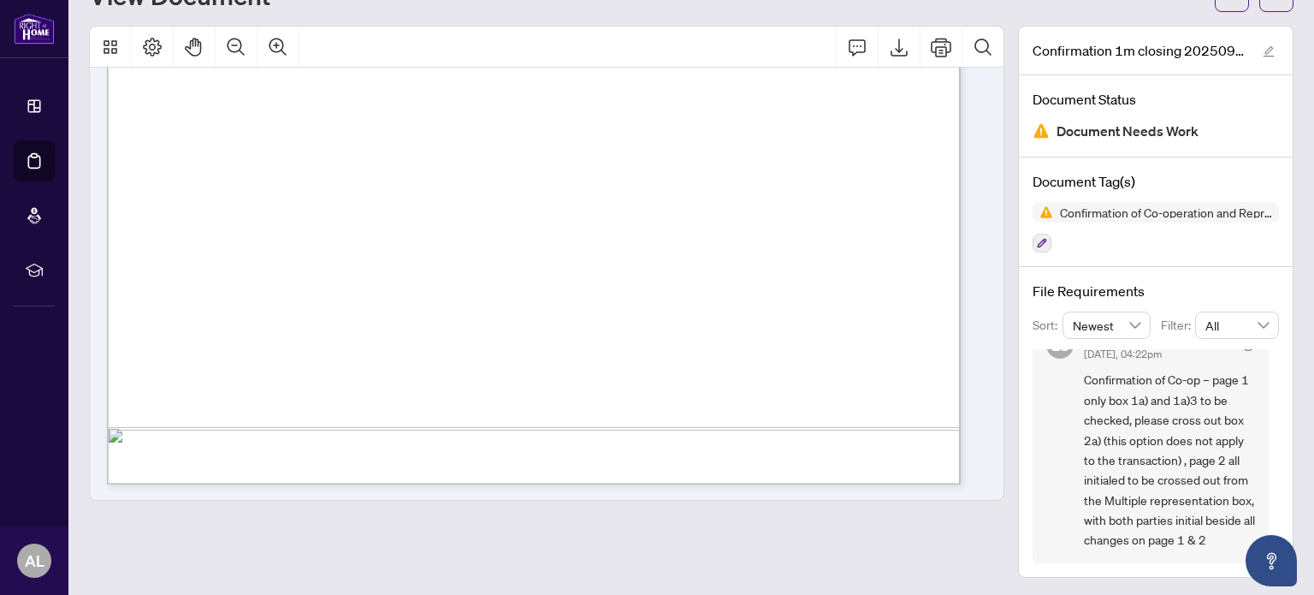
scroll to position [1837, 0]
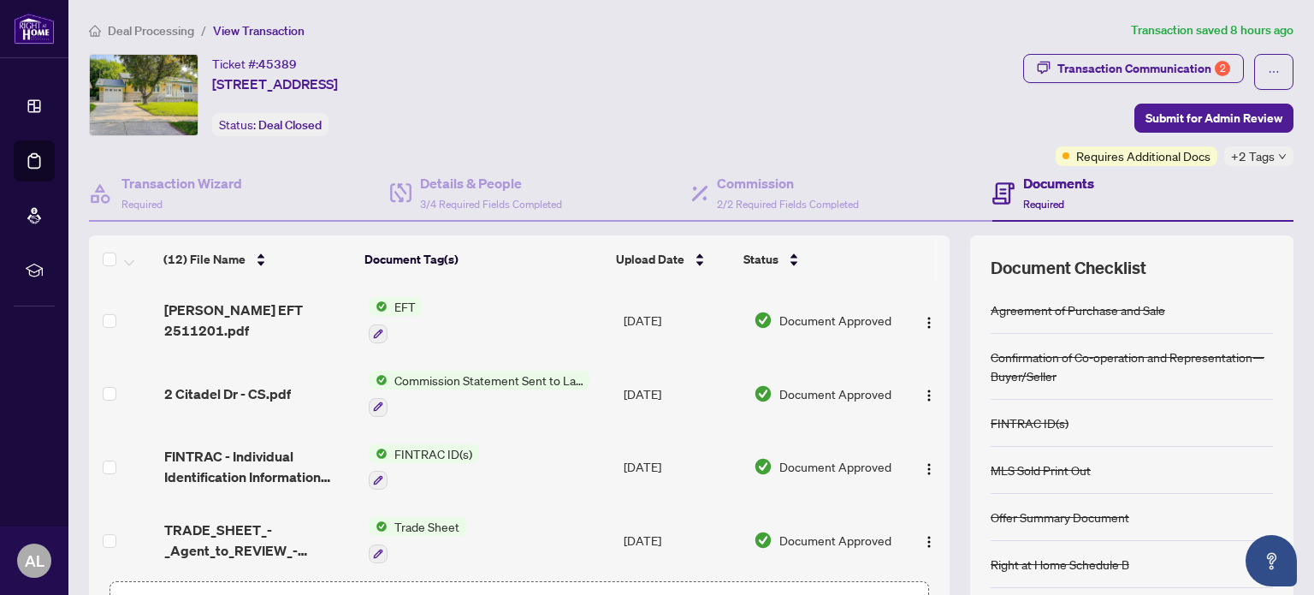
click at [1278, 155] on icon "down" at bounding box center [1282, 156] width 9 height 9
click at [989, 125] on div "Ticket #: 45389 2 Citadel Dr, Toronto, Ontario M1K 4S2, Canada Status: Deal Clo…" at bounding box center [552, 95] width 927 height 82
